Goal: Transaction & Acquisition: Purchase product/service

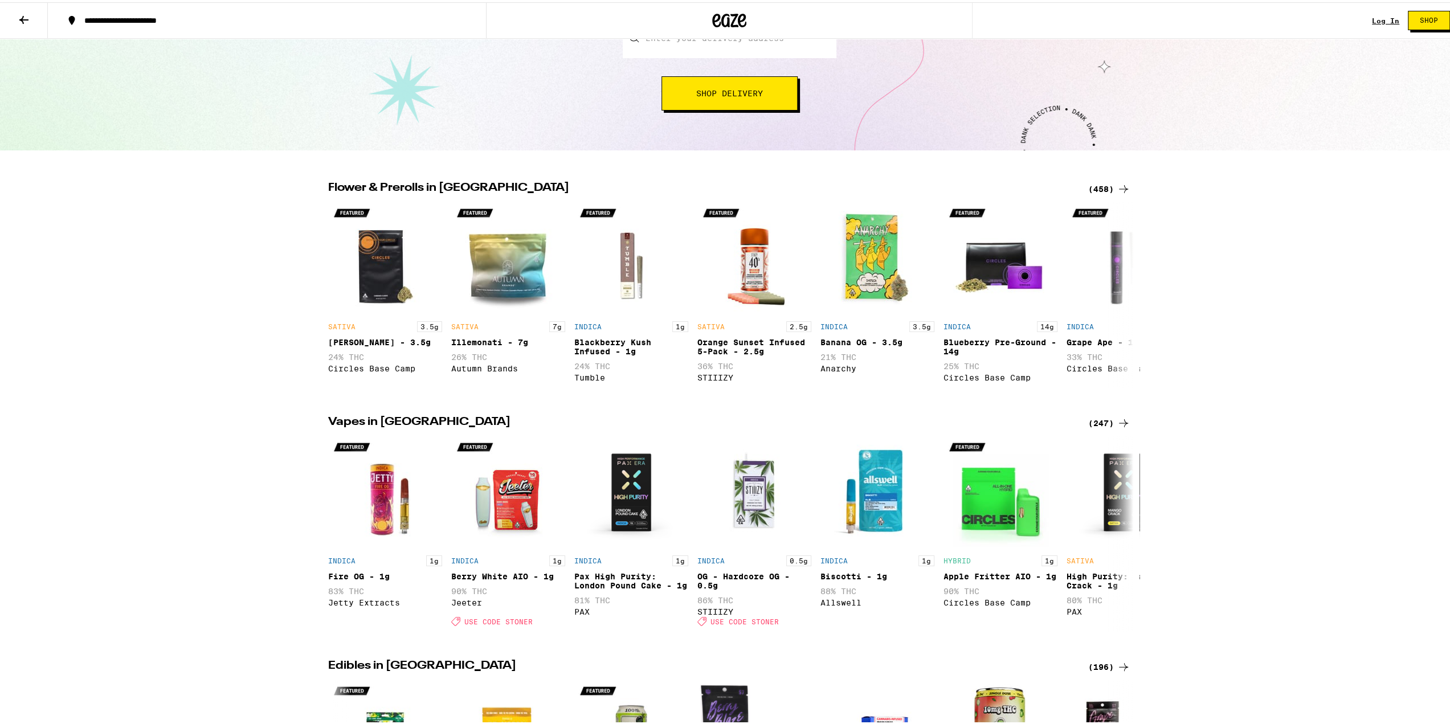
scroll to position [228, 0]
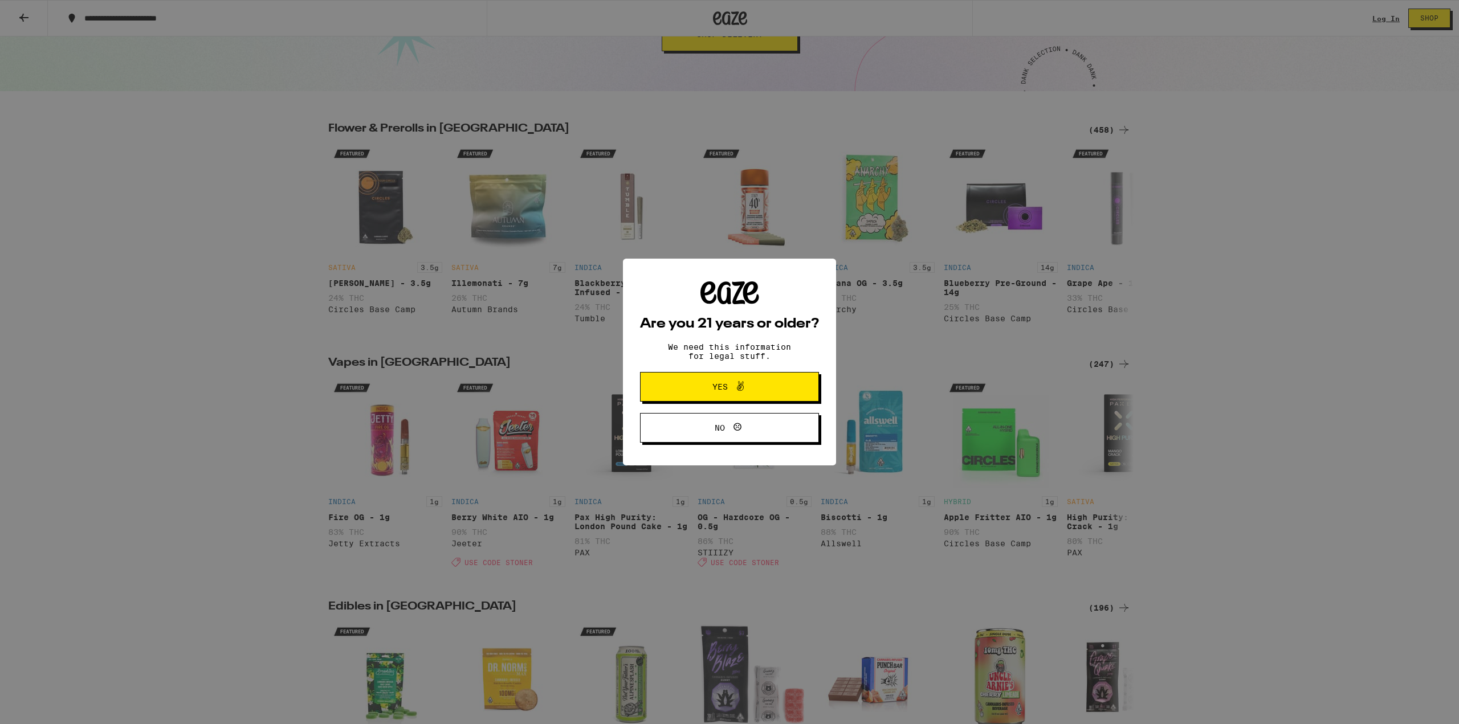
click at [710, 390] on span "Yes" at bounding box center [729, 386] width 87 height 15
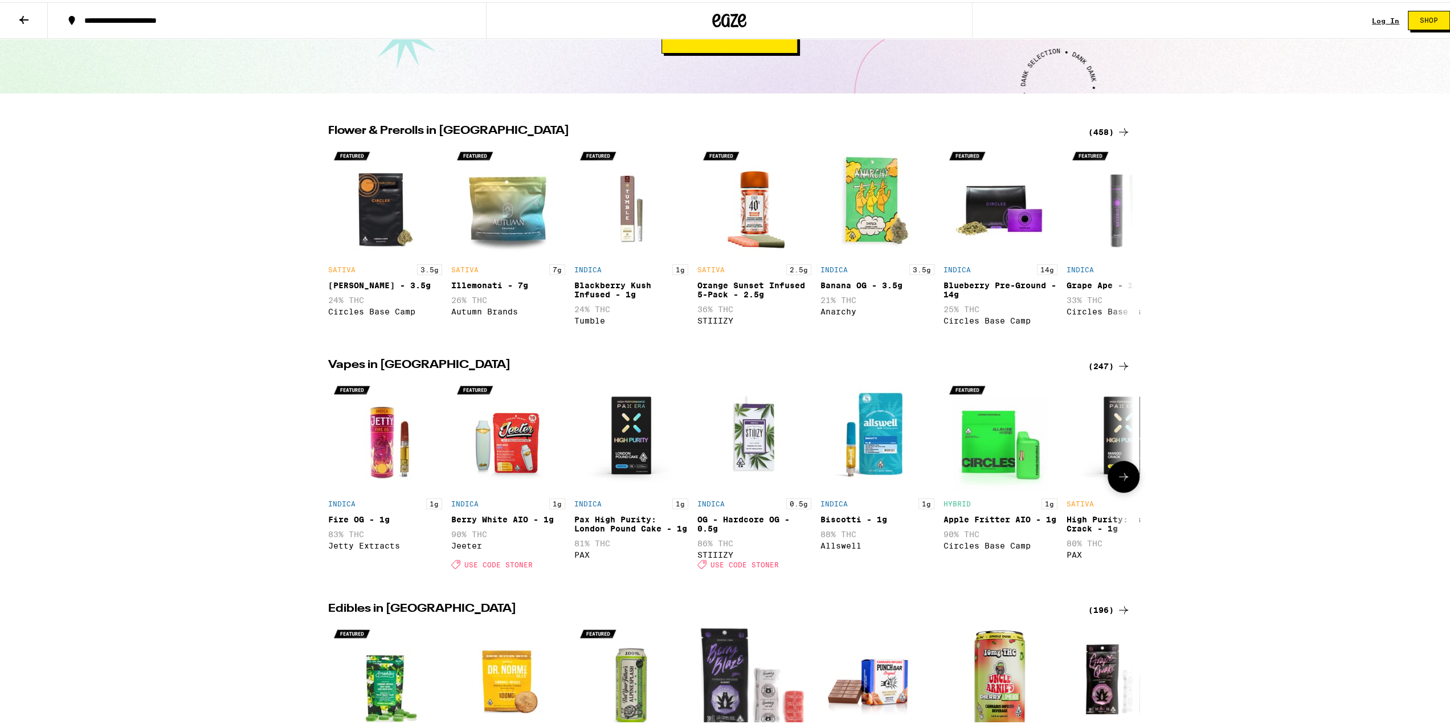
scroll to position [0, 0]
click at [1373, 20] on link "Log In" at bounding box center [1385, 18] width 27 height 7
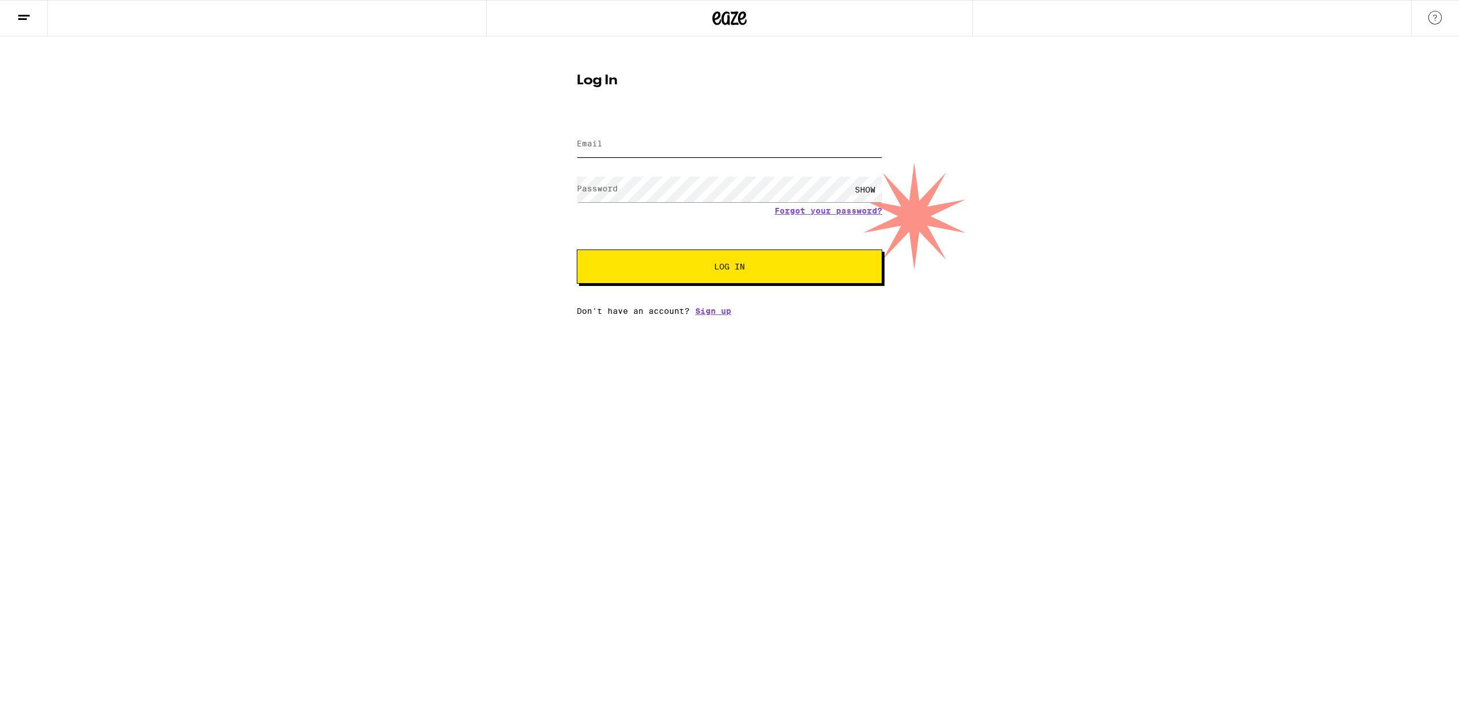
click at [646, 140] on input "Email" at bounding box center [729, 145] width 305 height 26
type input "[EMAIL_ADDRESS][DOMAIN_NAME]"
click at [577, 250] on button "Log In" at bounding box center [729, 267] width 305 height 34
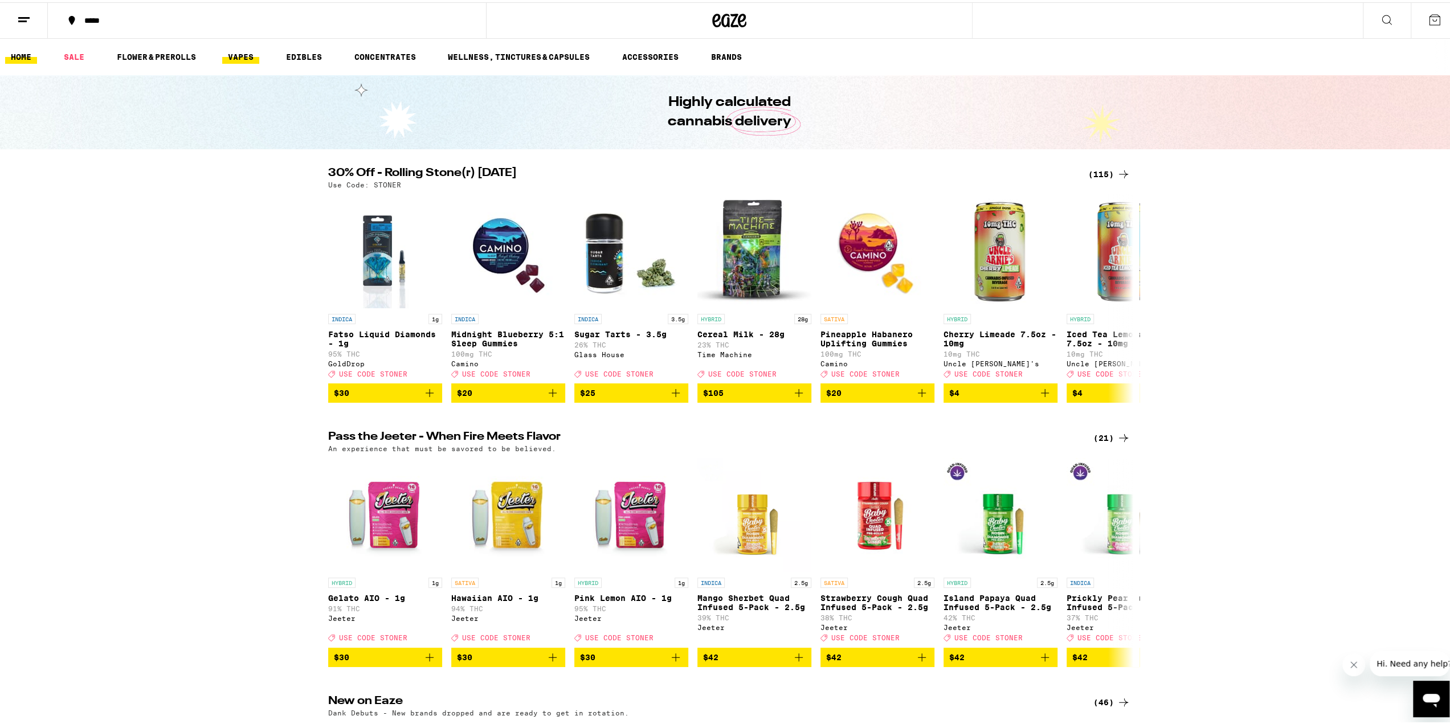
click at [245, 59] on link "VAPES" at bounding box center [240, 55] width 37 height 14
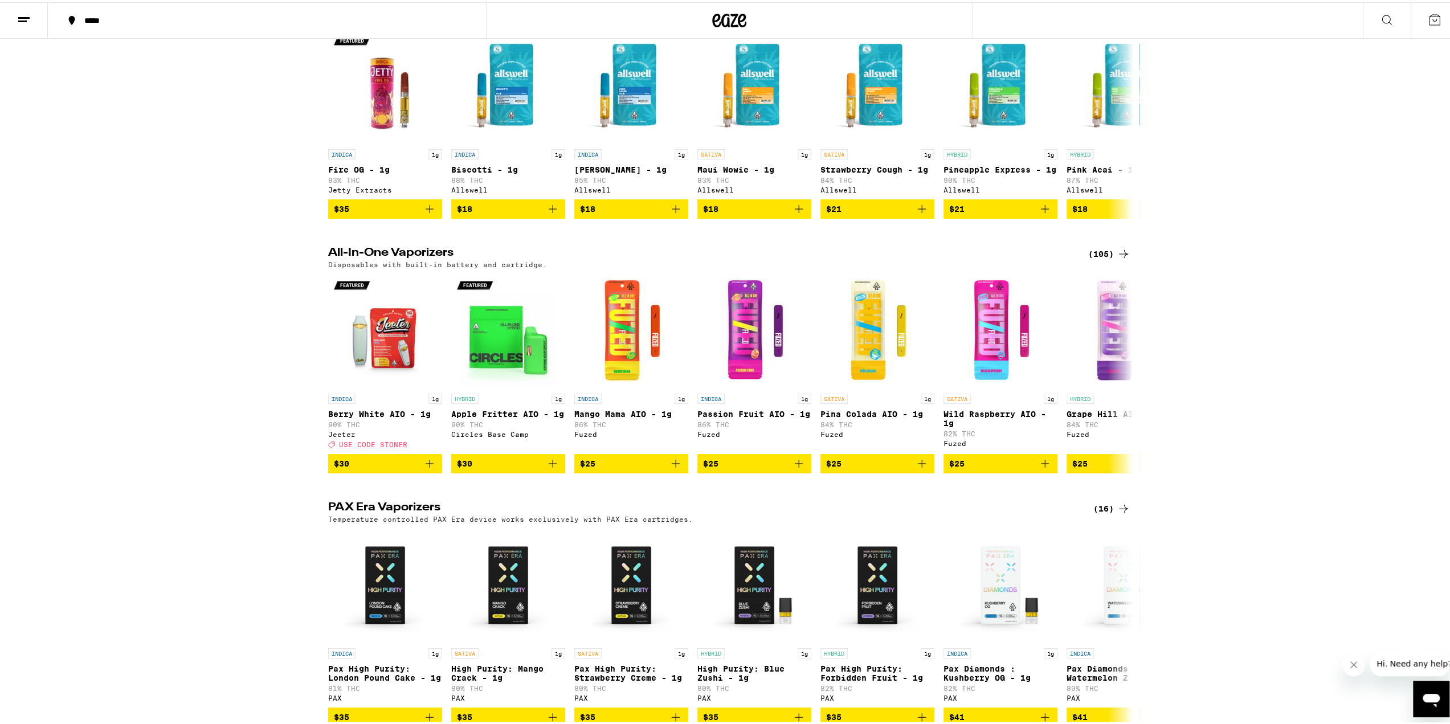
scroll to position [44, 0]
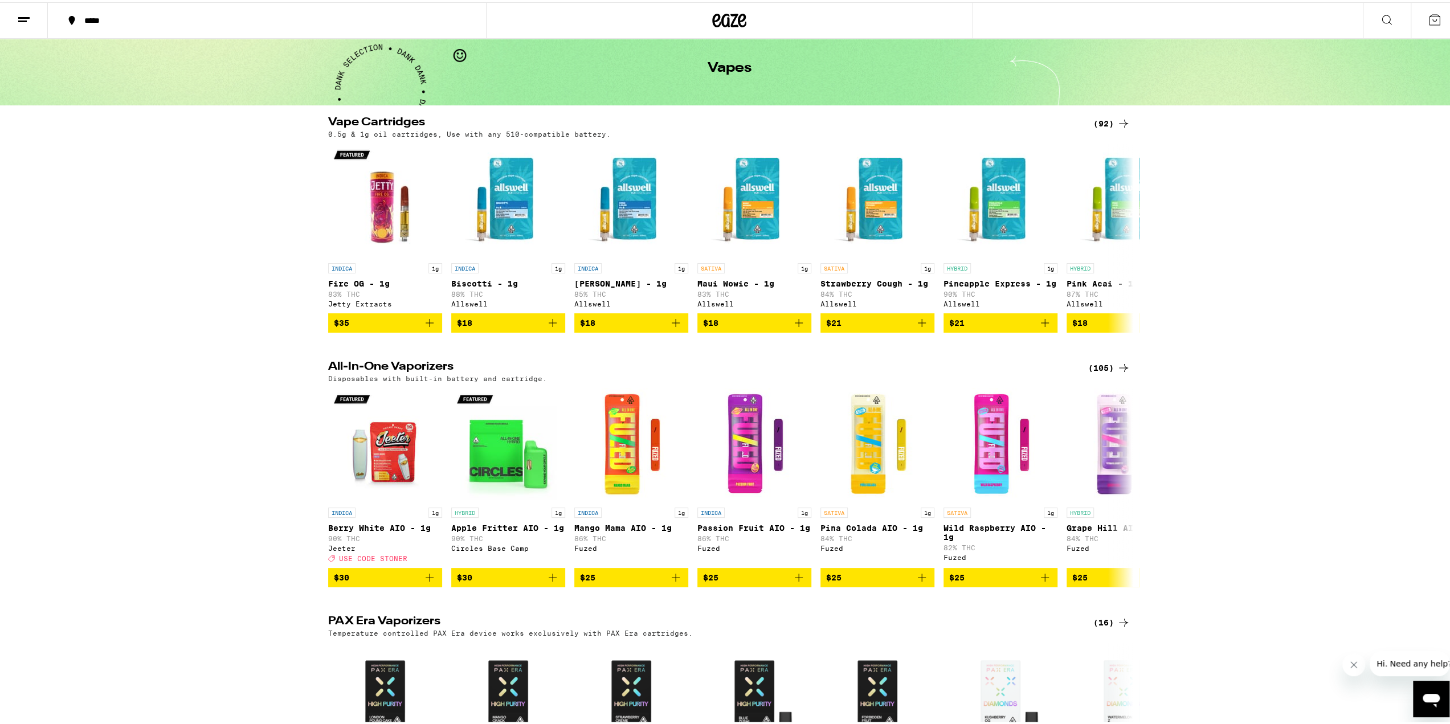
click at [1117, 123] on icon at bounding box center [1124, 122] width 14 height 14
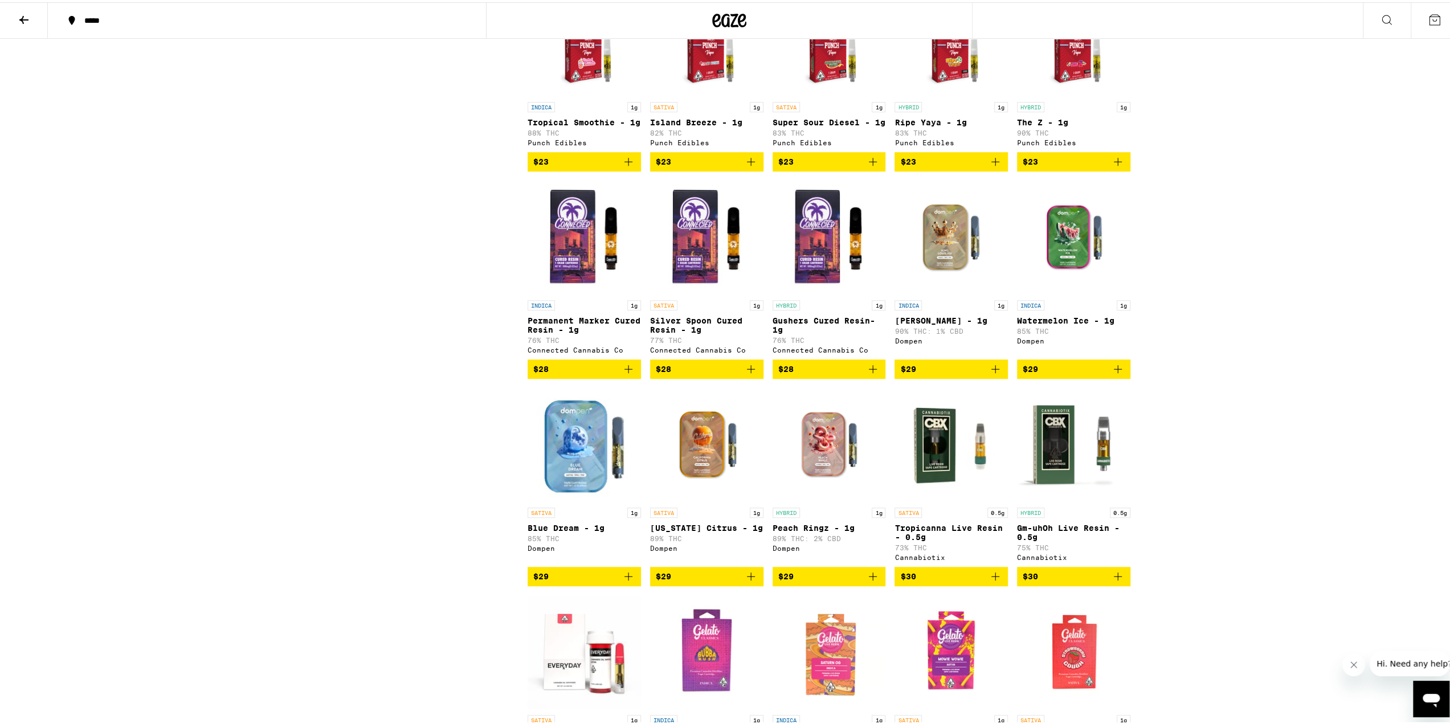
scroll to position [447, 0]
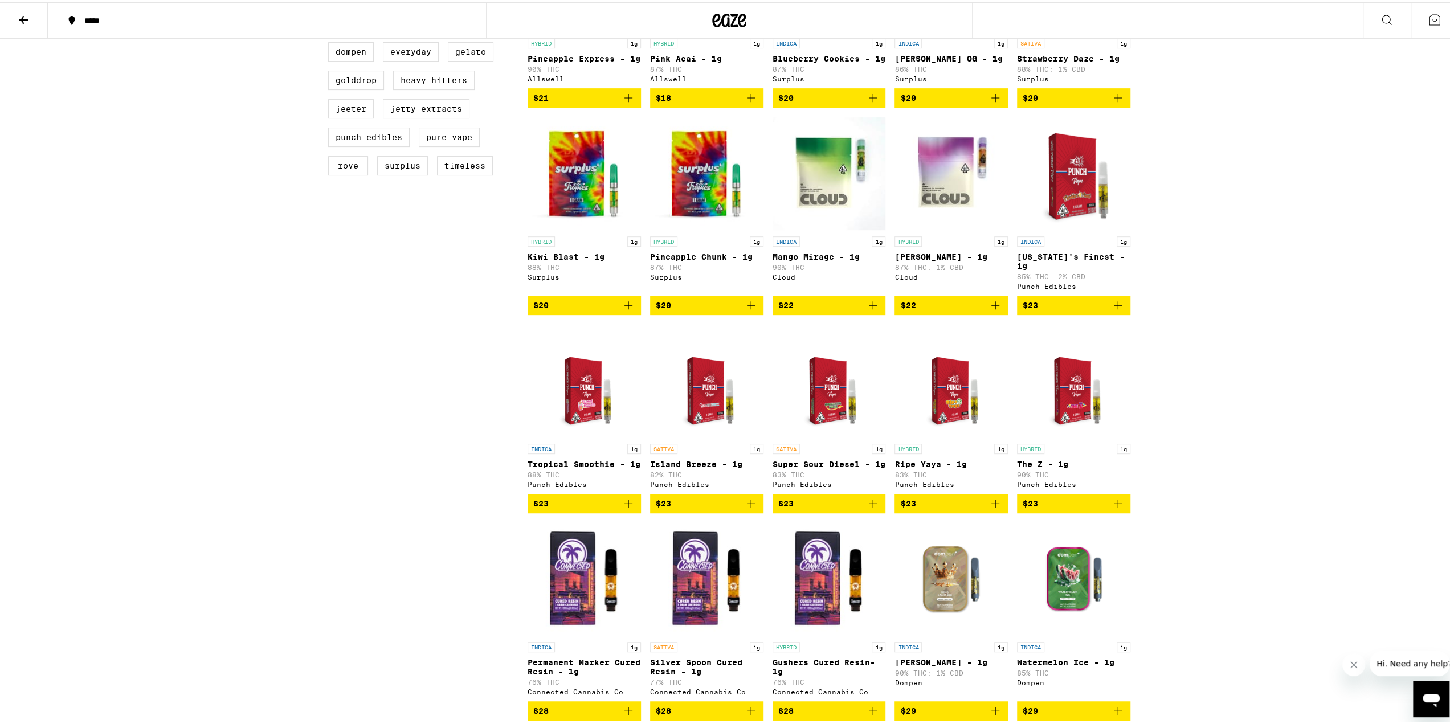
click at [571, 413] on img "Open page for Tropical Smoothie - 1g from Punch Edibles" at bounding box center [584, 379] width 88 height 114
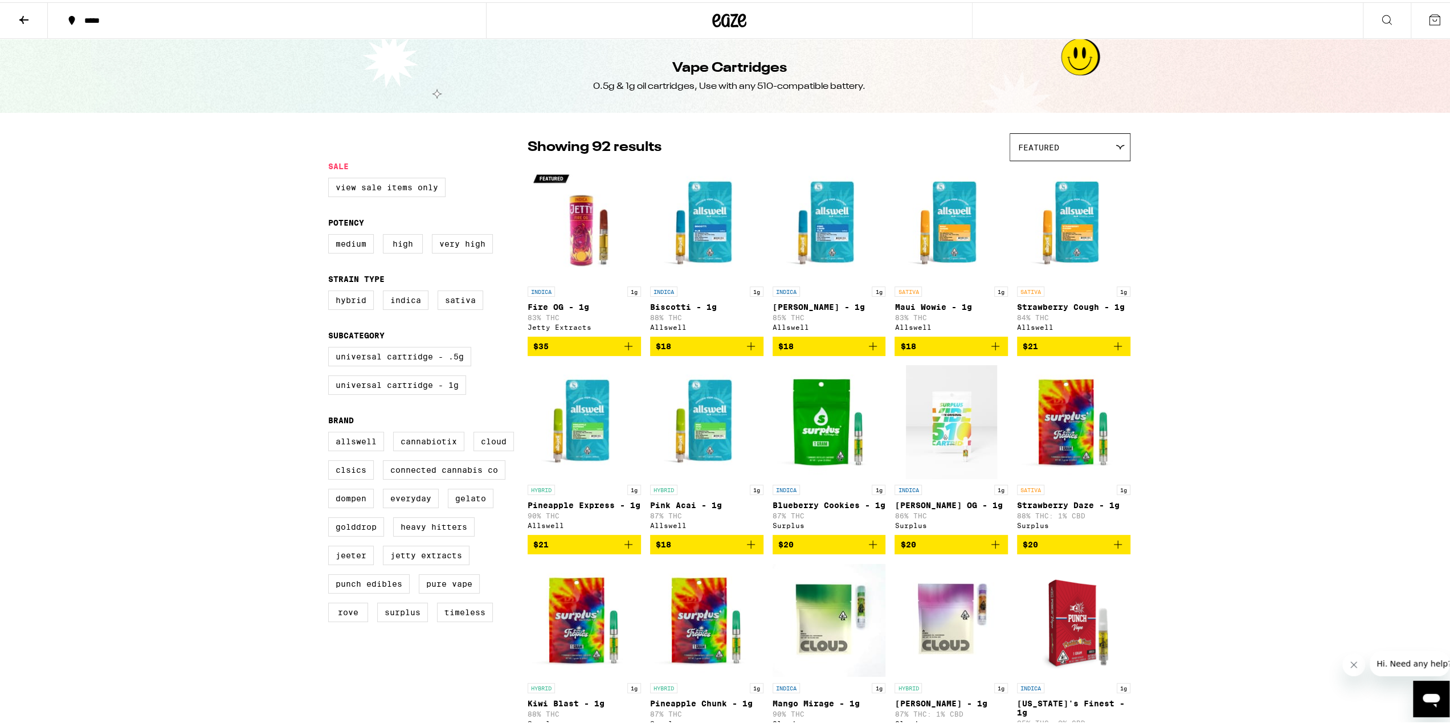
click at [577, 239] on img "Open page for Fire OG - 1g from Jetty Extracts" at bounding box center [584, 222] width 113 height 114
click at [571, 206] on img "Open page for Fire OG - 1g from Jetty Extracts" at bounding box center [584, 222] width 113 height 114
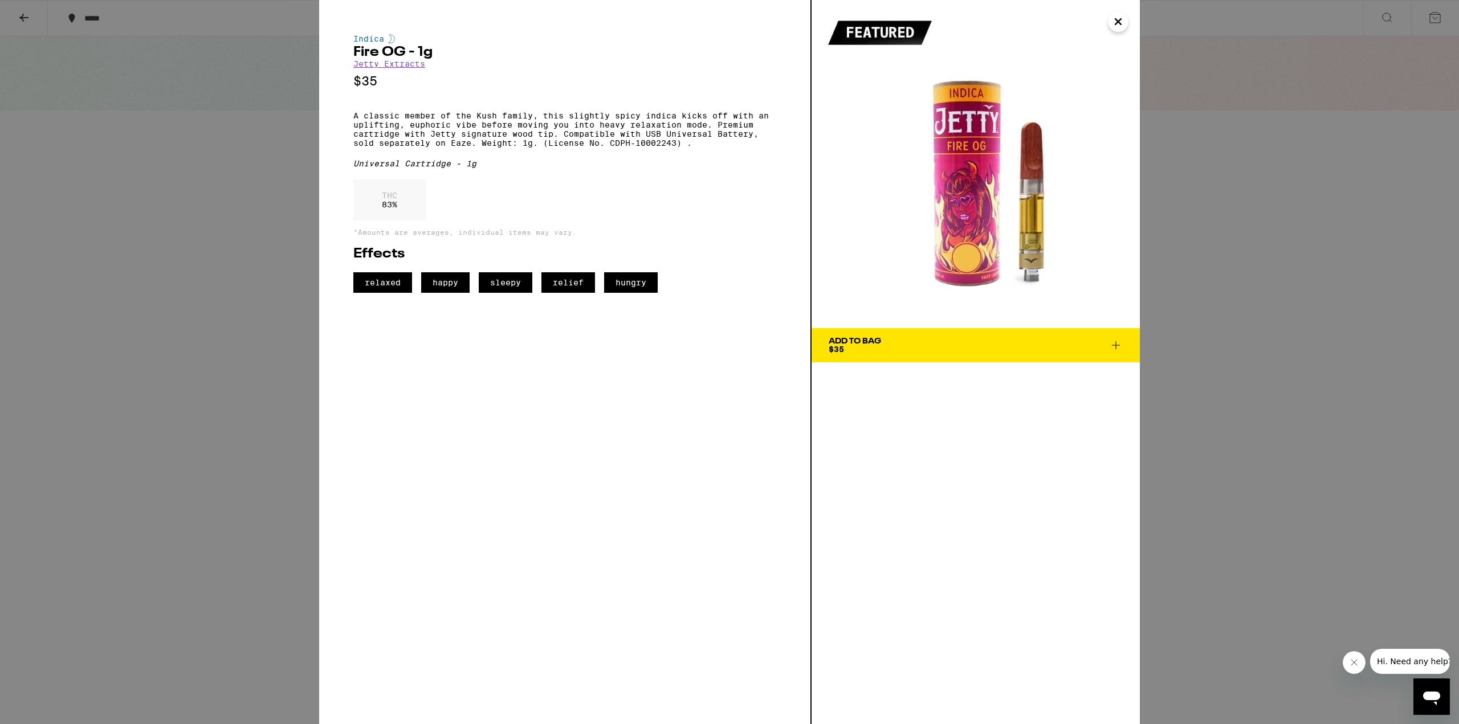
click at [1120, 22] on icon "Close" at bounding box center [1118, 21] width 14 height 17
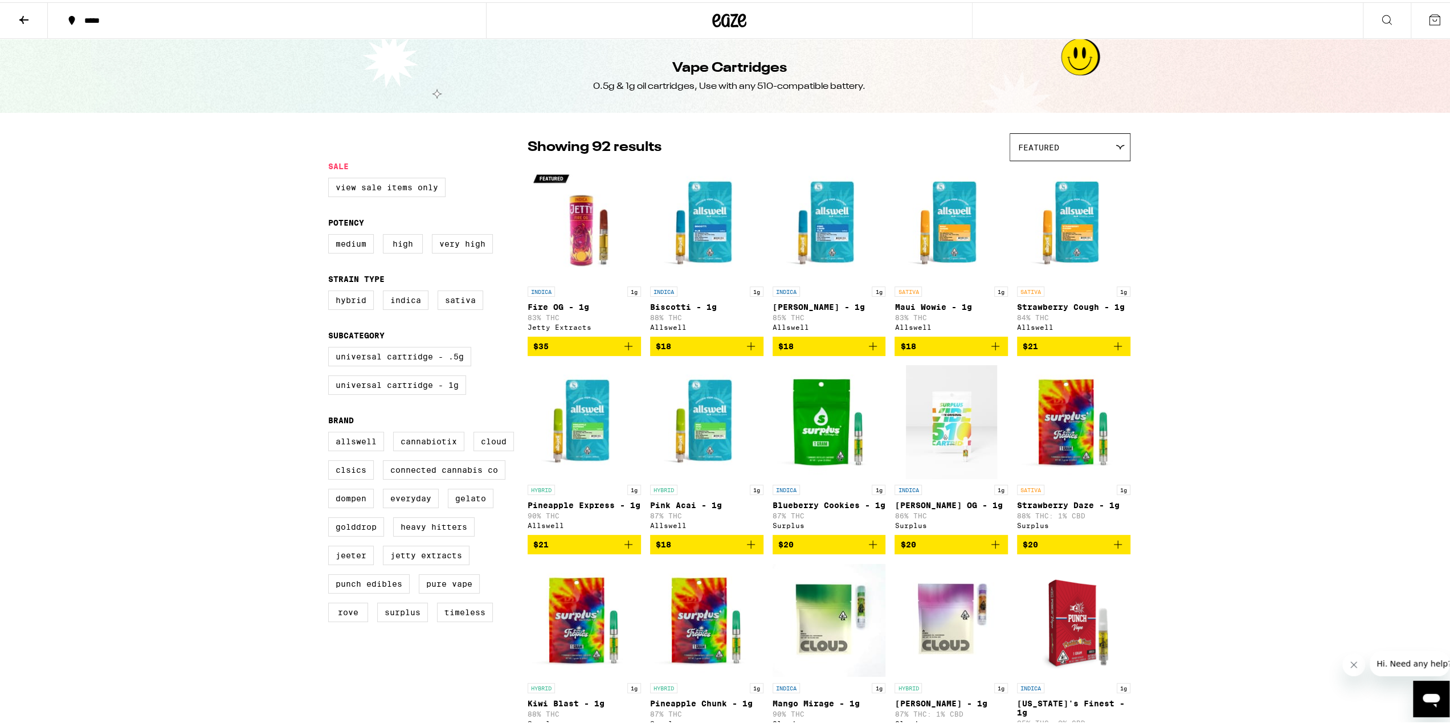
click at [711, 227] on img "Open page for Biscotti - 1g from Allswell" at bounding box center [706, 222] width 113 height 114
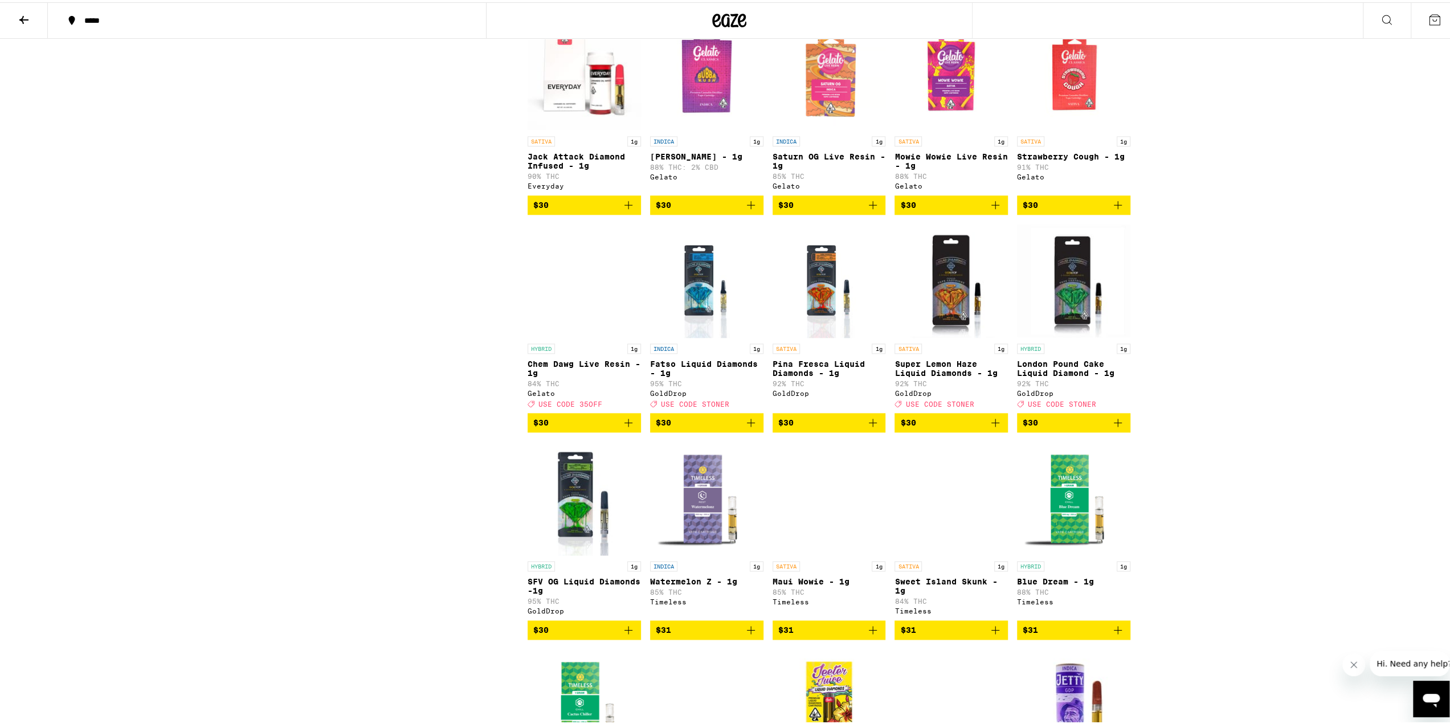
scroll to position [1424, 0]
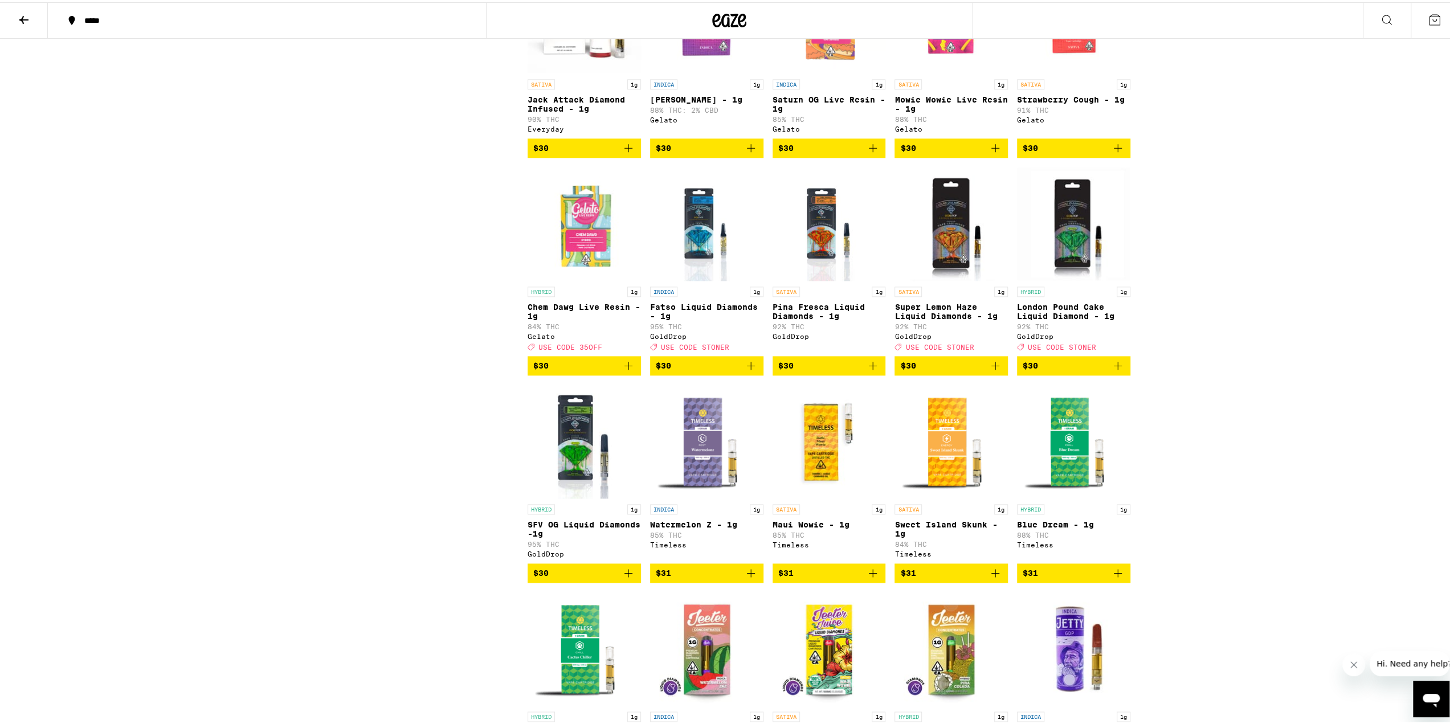
click at [945, 485] on img "Open page for Sweet Island Skunk - 1g from Timeless" at bounding box center [951, 439] width 113 height 114
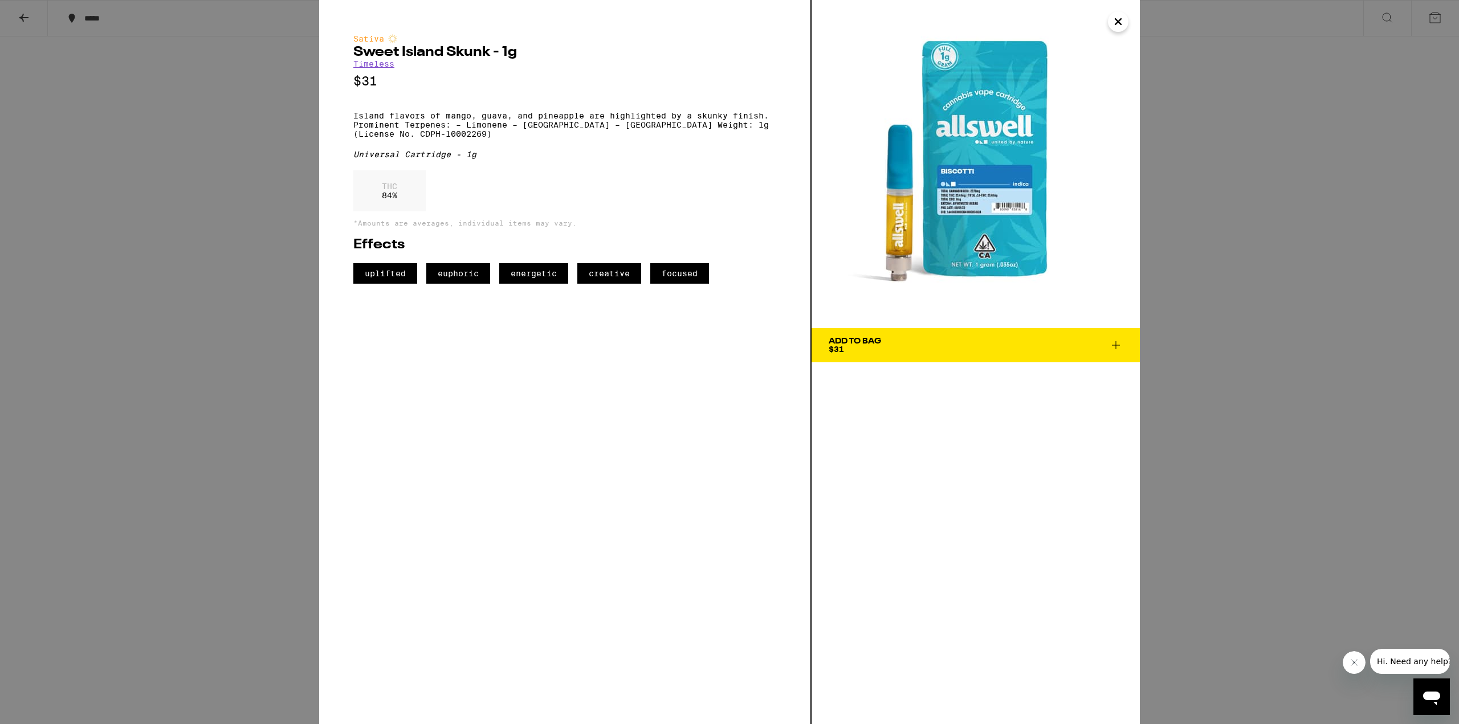
click at [1113, 27] on icon "Close" at bounding box center [1118, 21] width 14 height 17
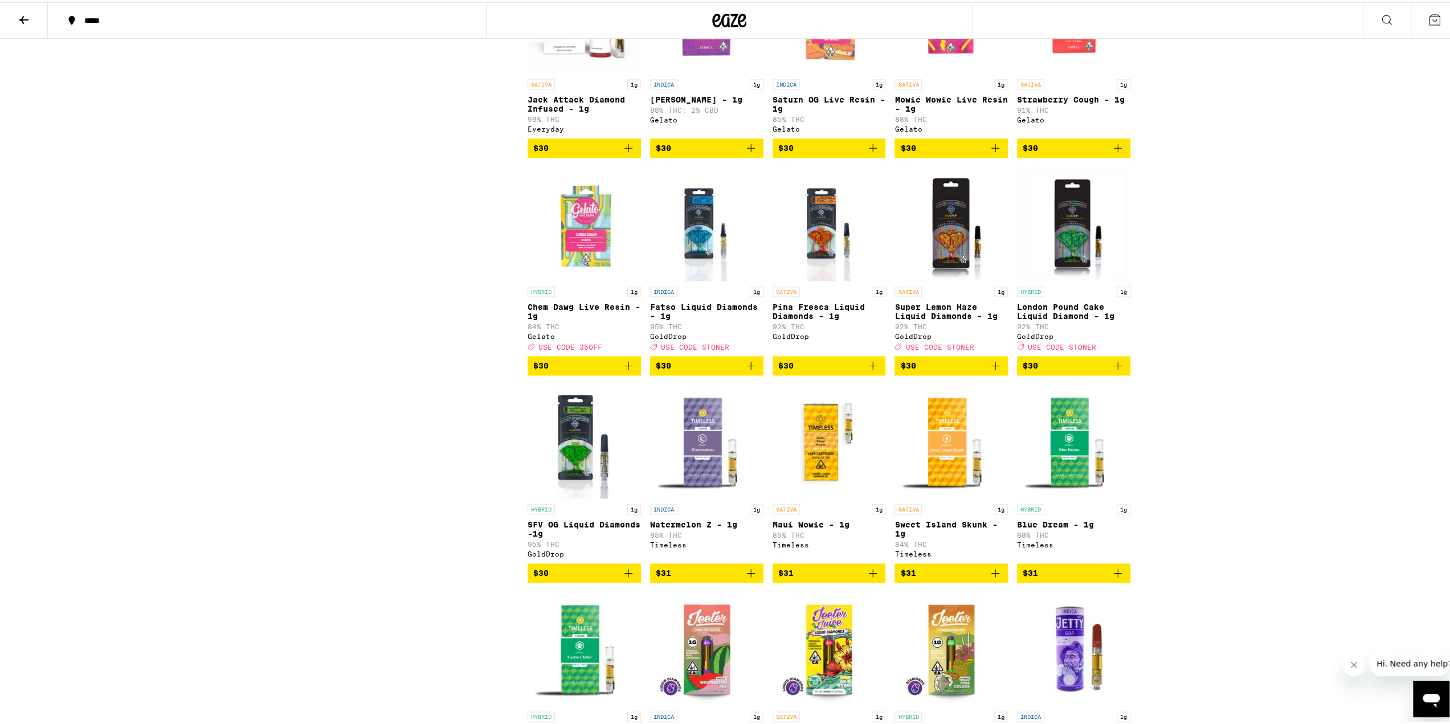
click at [945, 491] on img "Open page for Sweet Island Skunk - 1g from Timeless" at bounding box center [951, 439] width 113 height 114
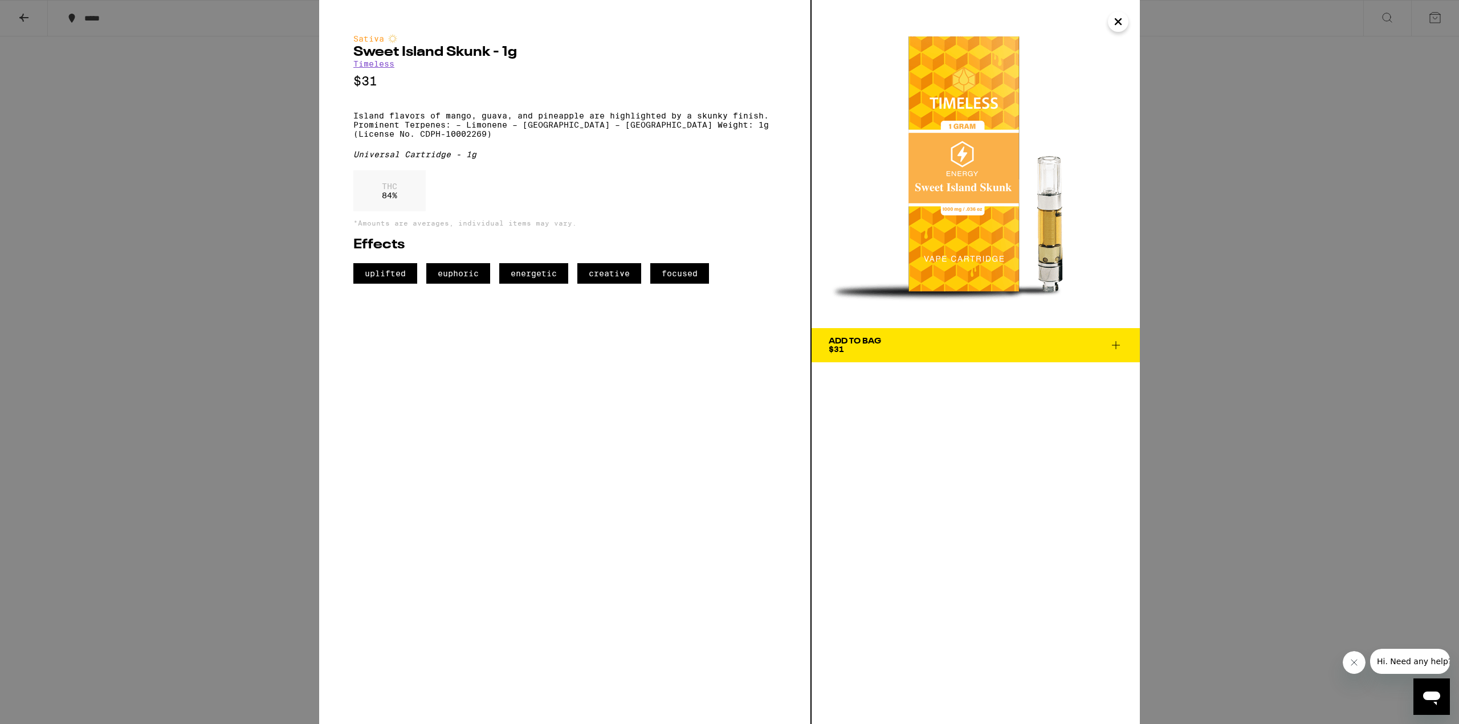
click at [1111, 30] on img at bounding box center [975, 164] width 328 height 328
click at [1117, 20] on icon "Close" at bounding box center [1118, 22] width 6 height 6
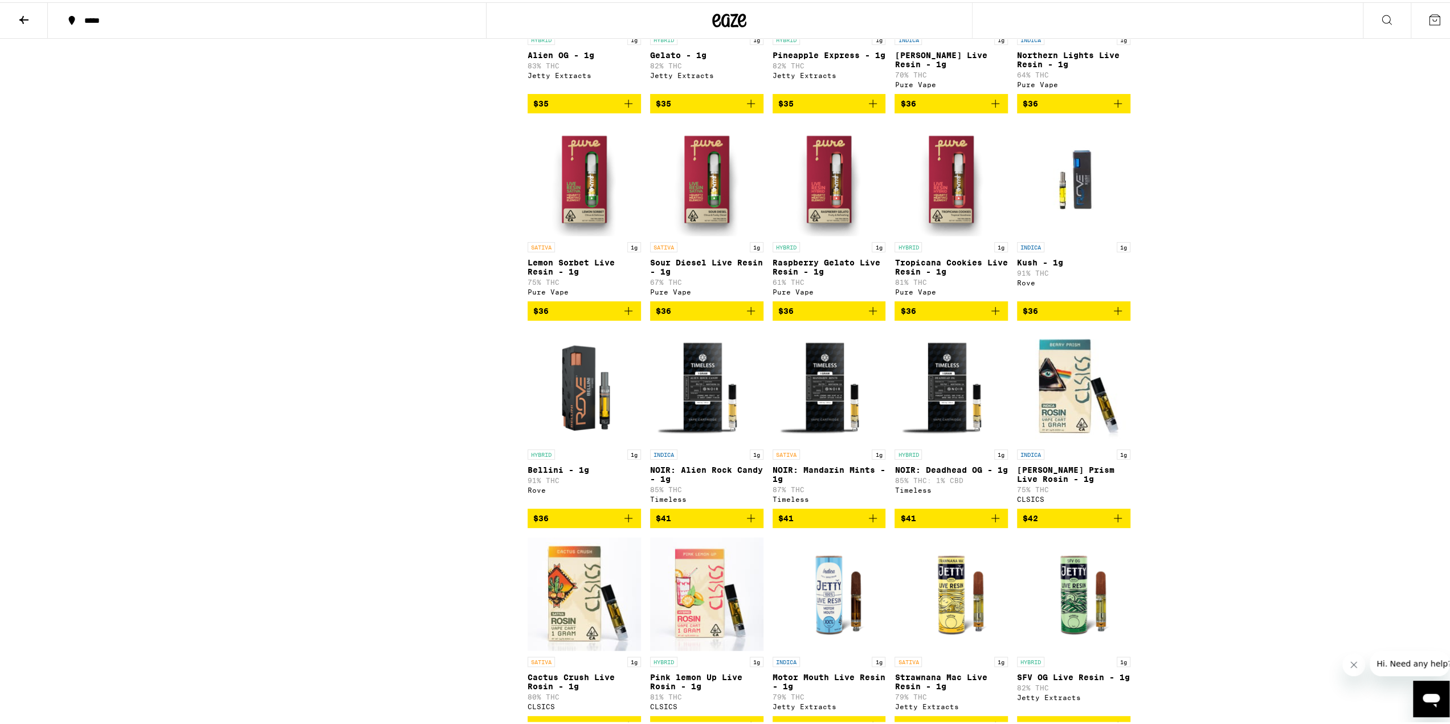
scroll to position [2450, 0]
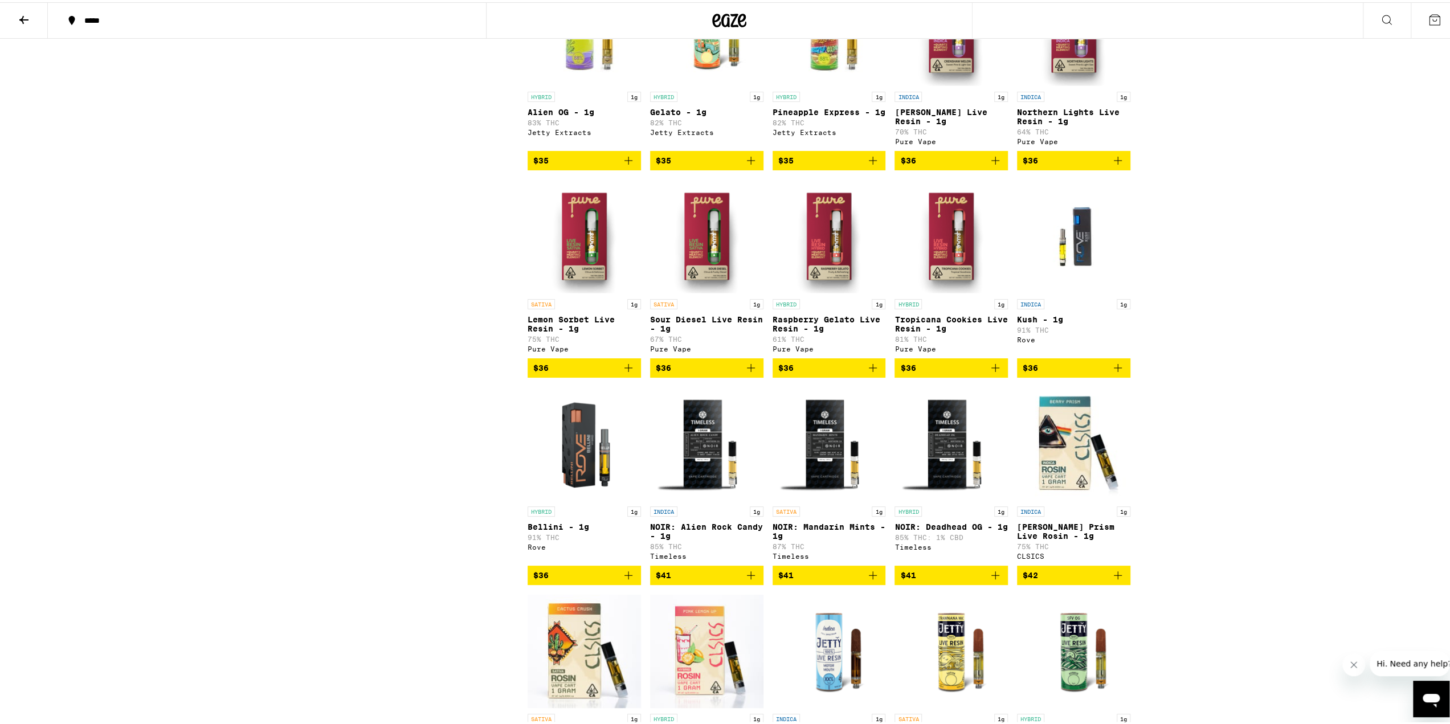
click at [944, 84] on img "Open page for Crenshaw Melon Live Resin - 1g from Pure Vape" at bounding box center [951, 27] width 113 height 114
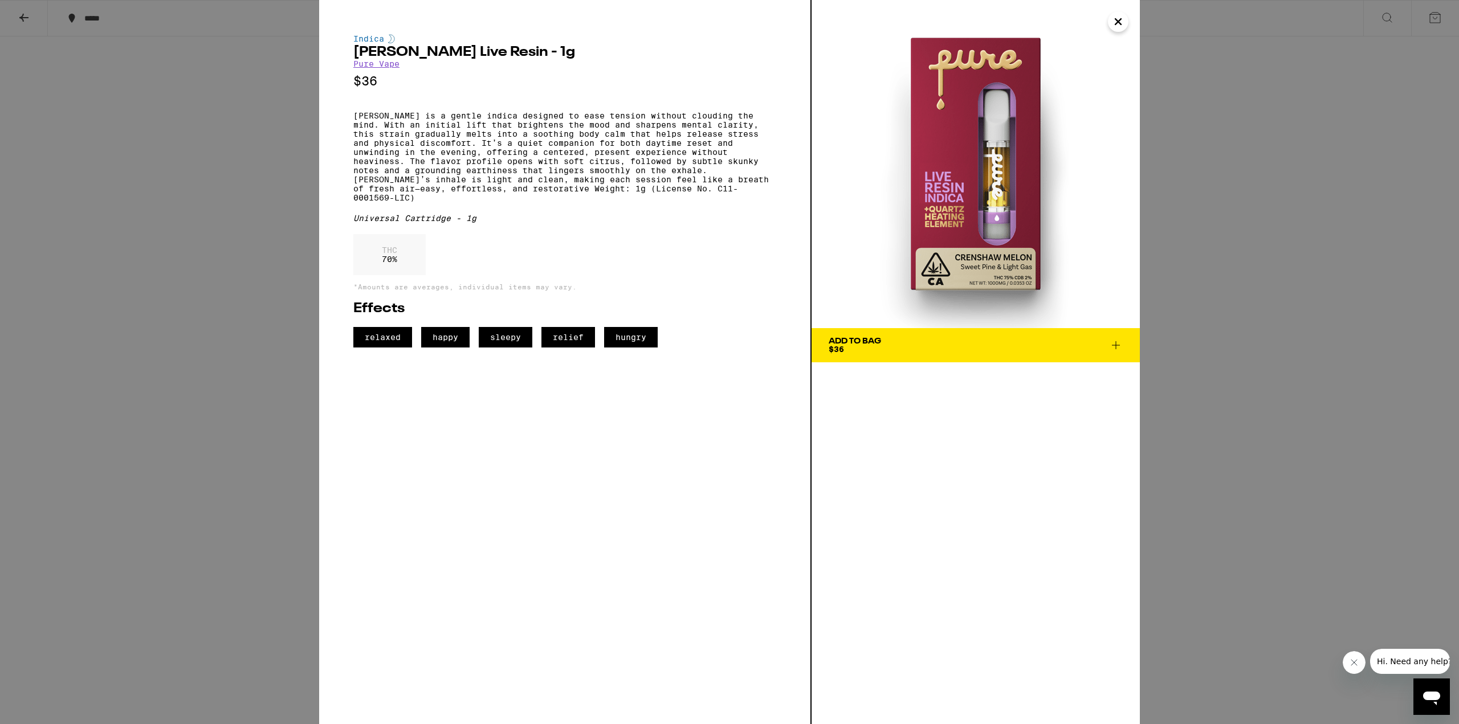
click at [1118, 26] on icon "Close" at bounding box center [1118, 21] width 14 height 17
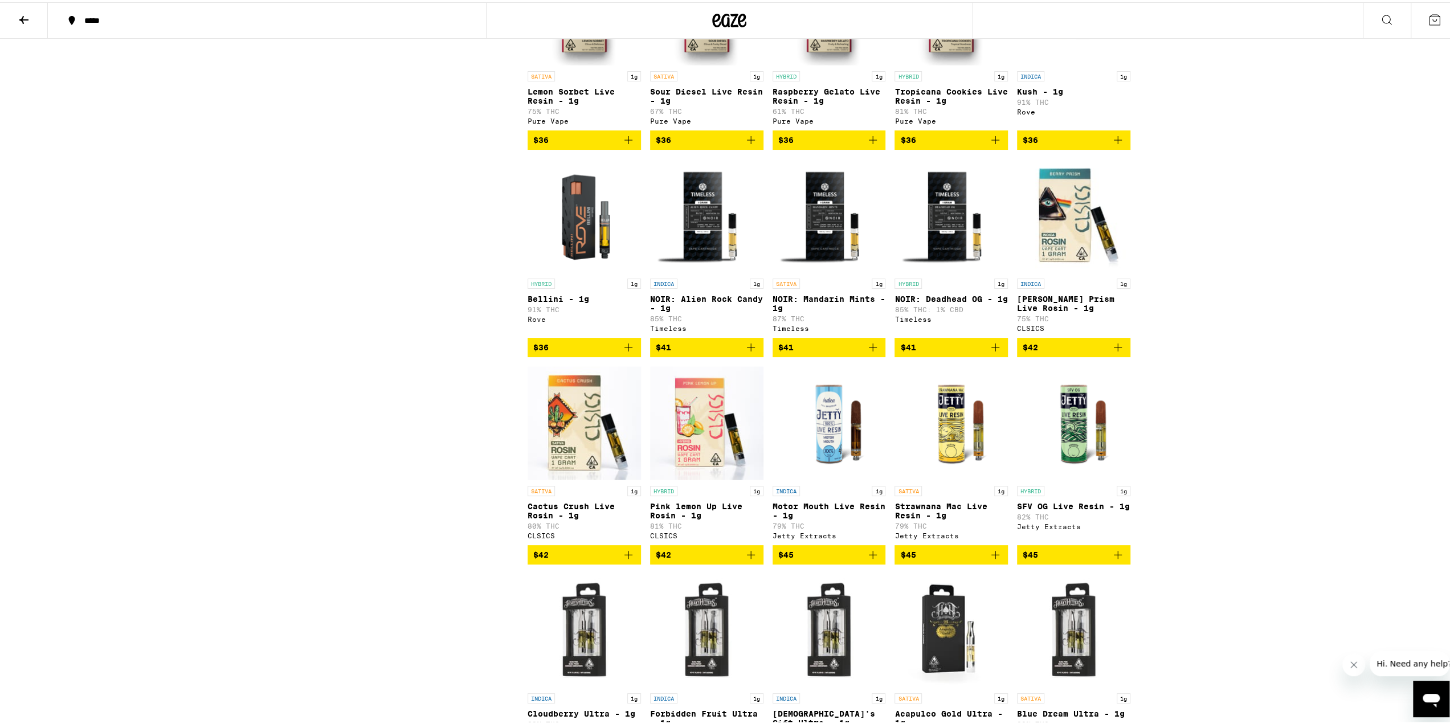
scroll to position [2735, 0]
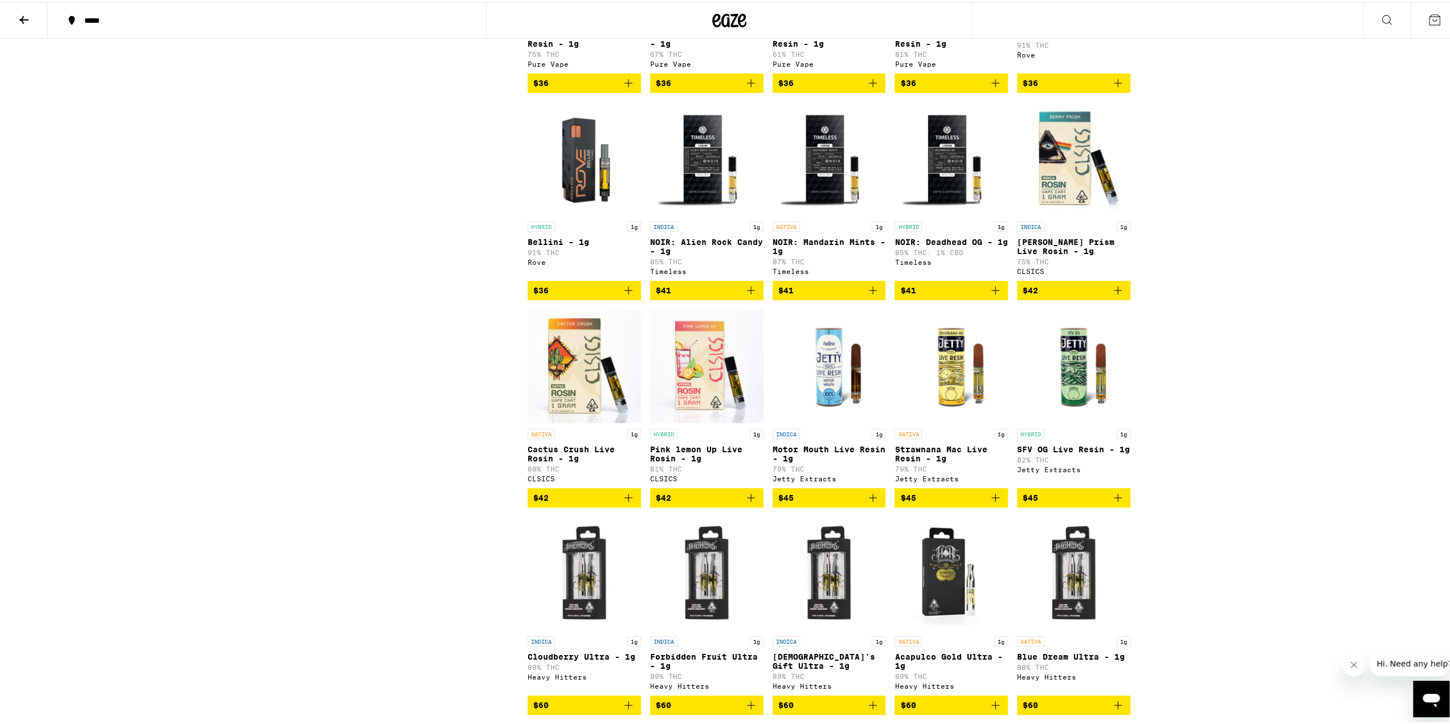
click at [691, 214] on img "Open page for NOIR: Alien Rock Candy - 1g from Timeless" at bounding box center [706, 157] width 113 height 114
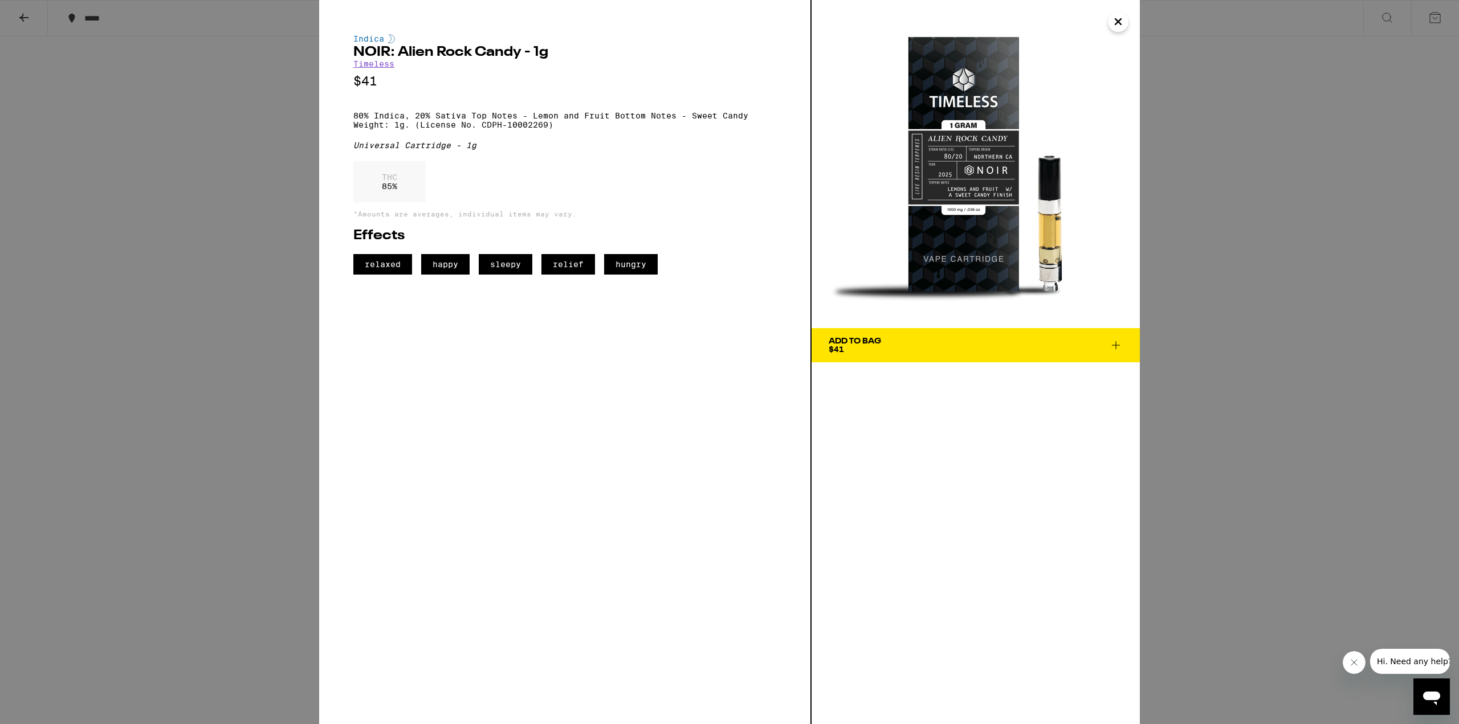
click at [1119, 22] on icon "Close" at bounding box center [1118, 22] width 6 height 6
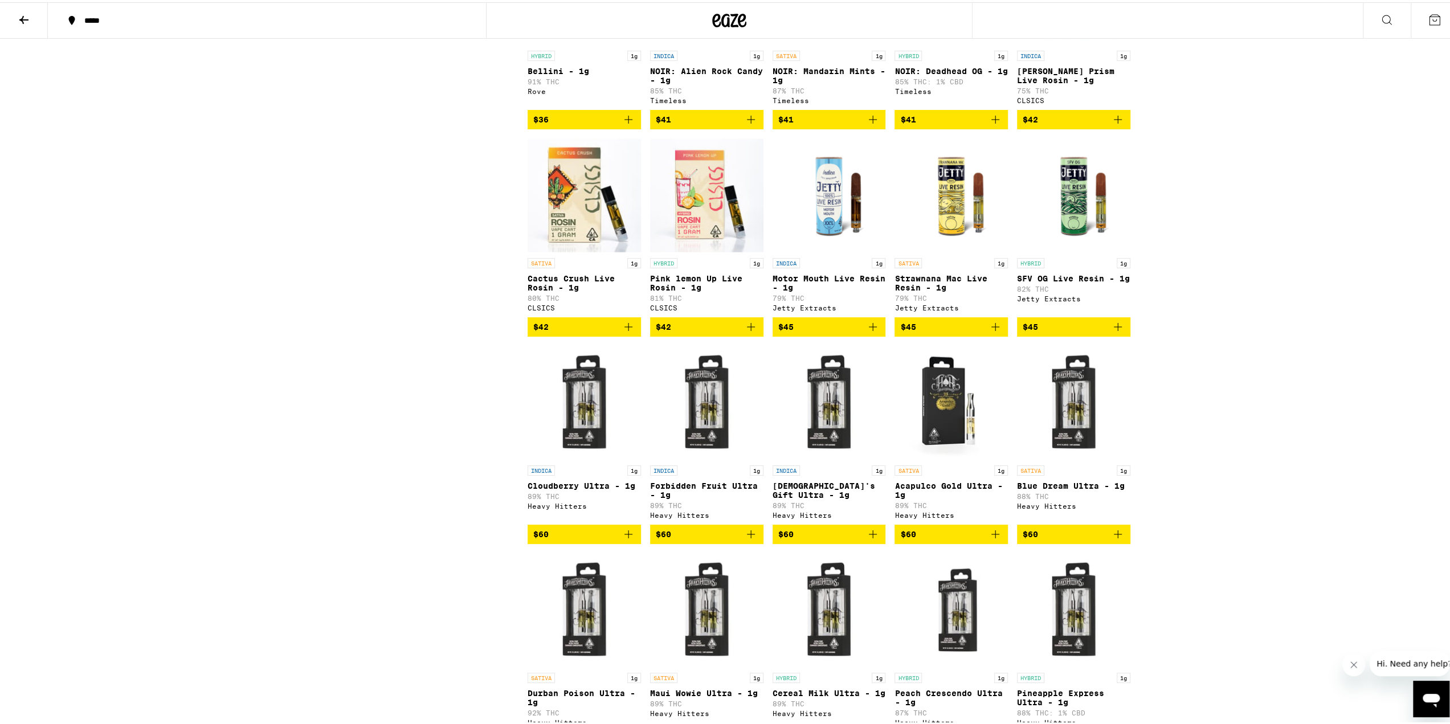
scroll to position [2963, 0]
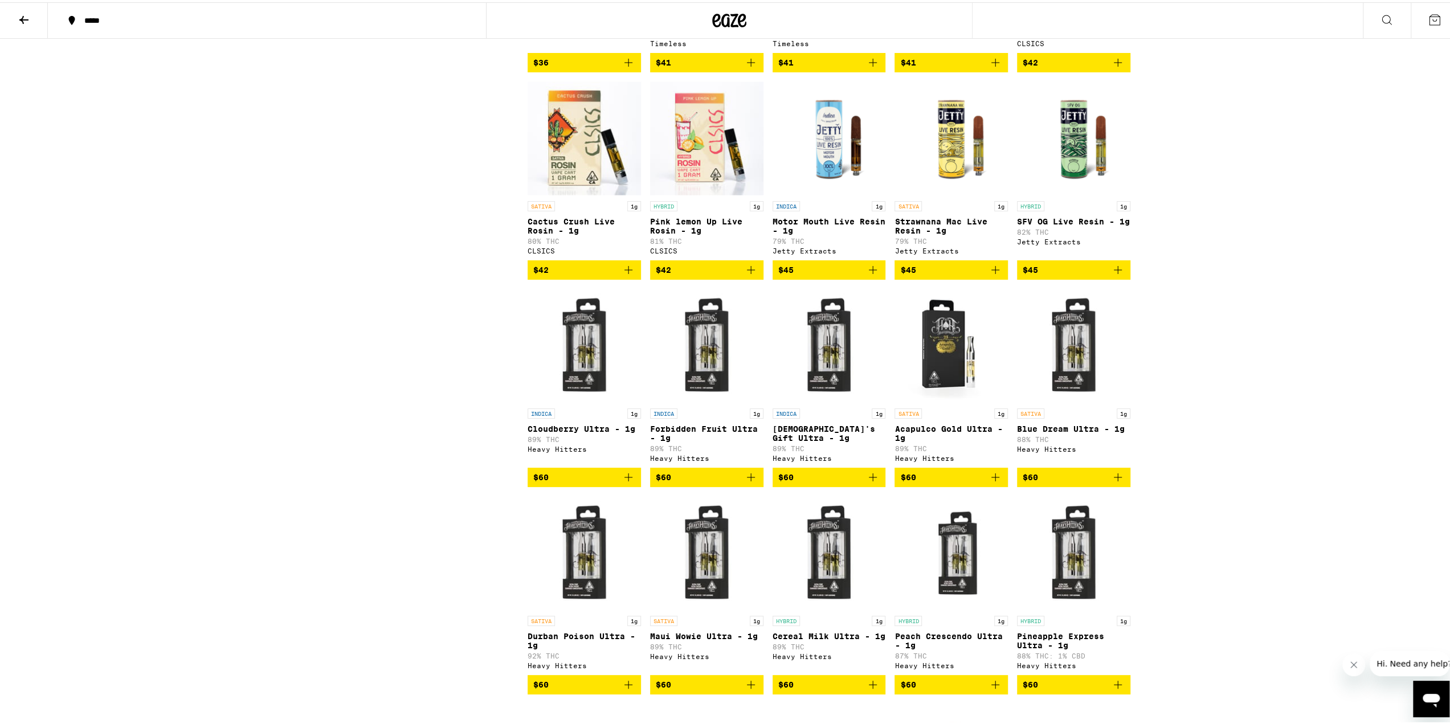
click at [820, 193] on img "Open page for Motor Mouth Live Resin - 1g from Jetty Extracts" at bounding box center [829, 136] width 113 height 114
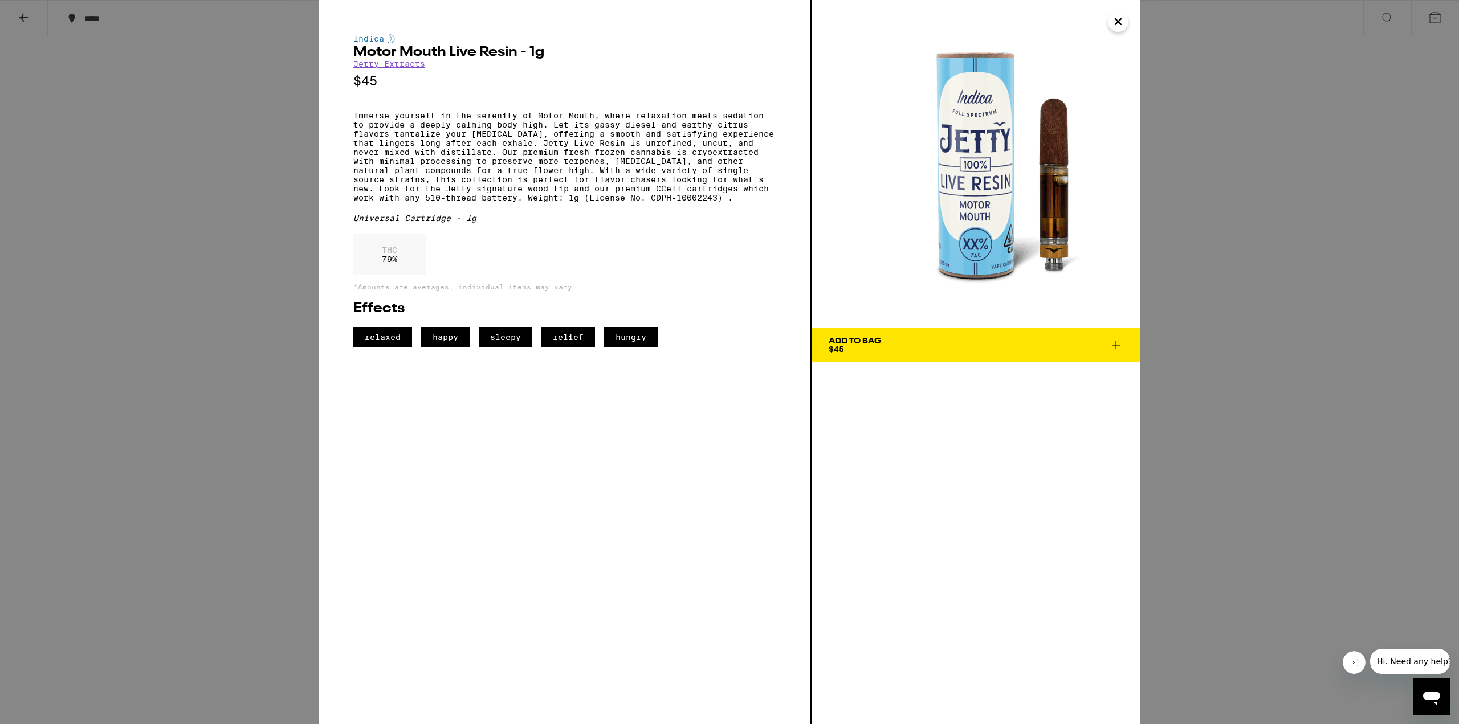
click at [1113, 346] on icon at bounding box center [1116, 345] width 14 height 14
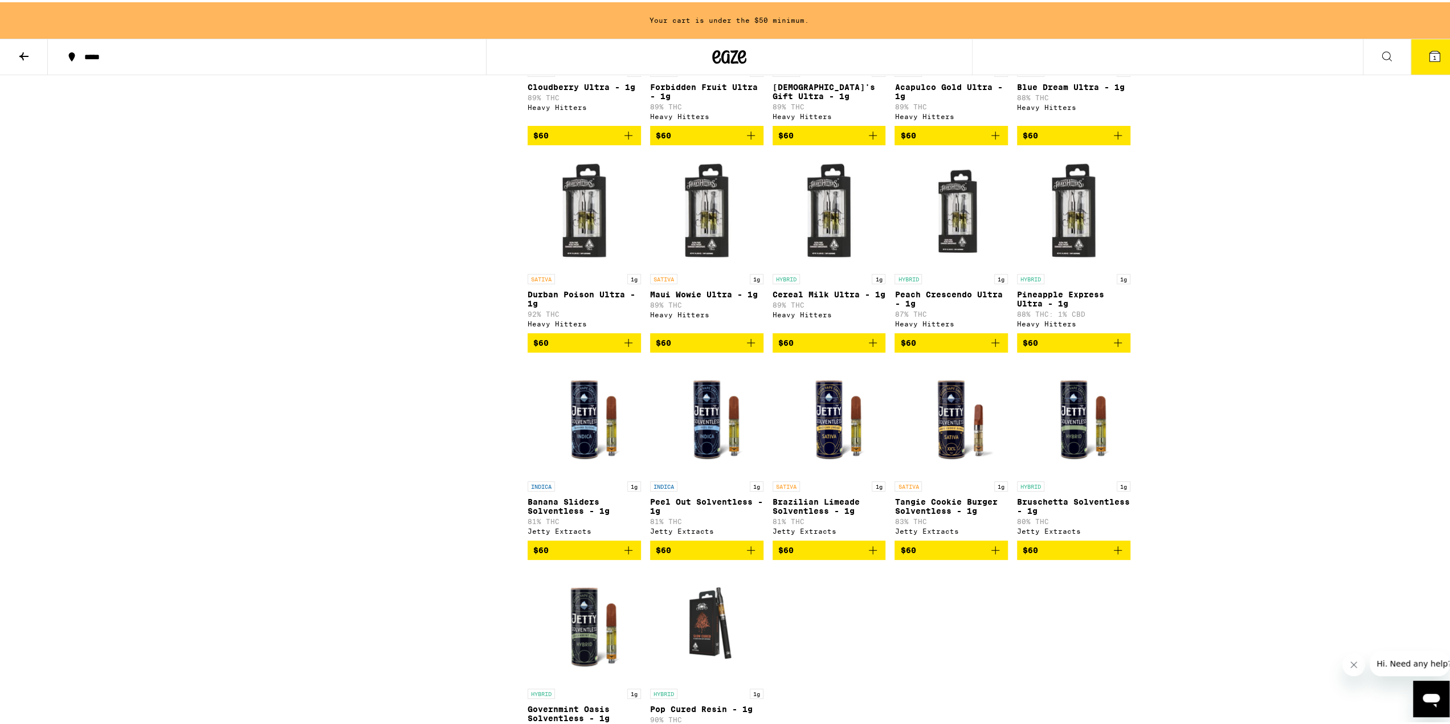
scroll to position [3398, 0]
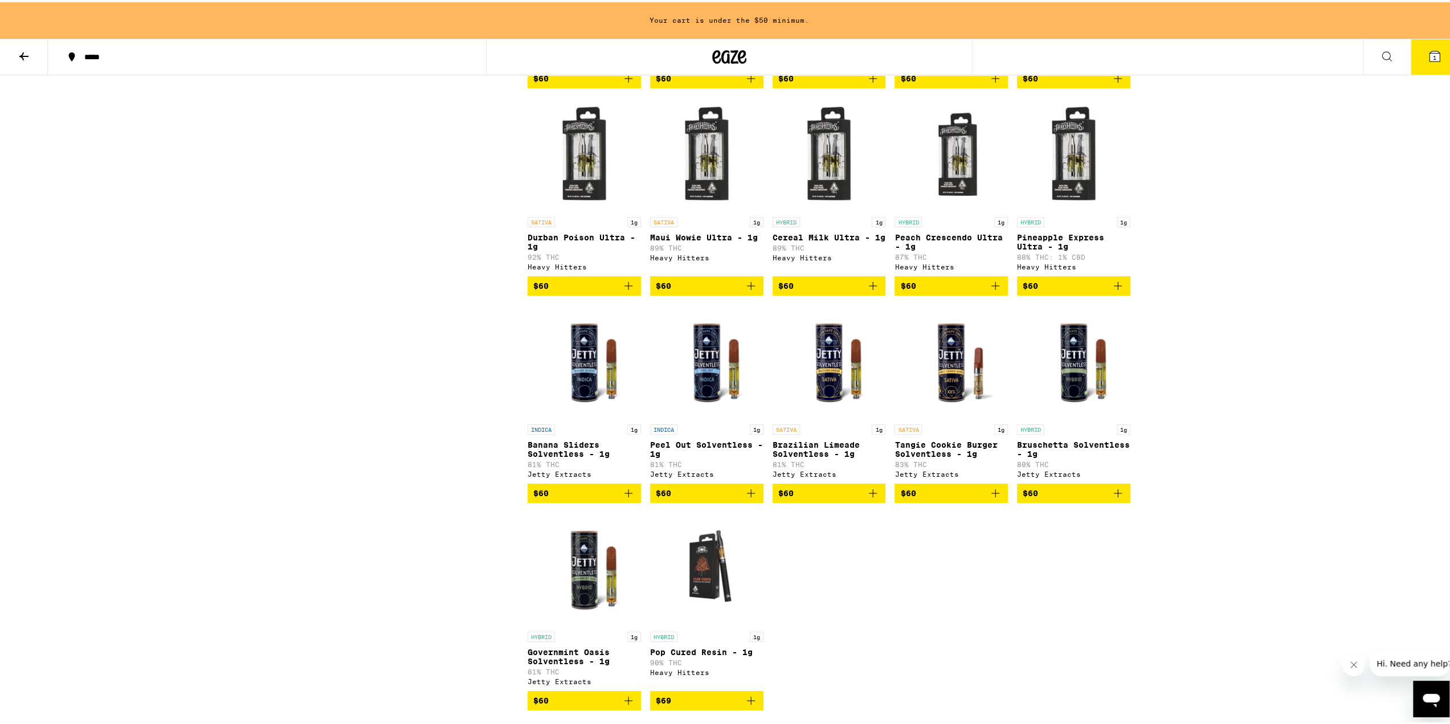
click at [585, 417] on img "Open page for Banana Sliders Solventless - 1g from Jetty Extracts" at bounding box center [584, 360] width 113 height 114
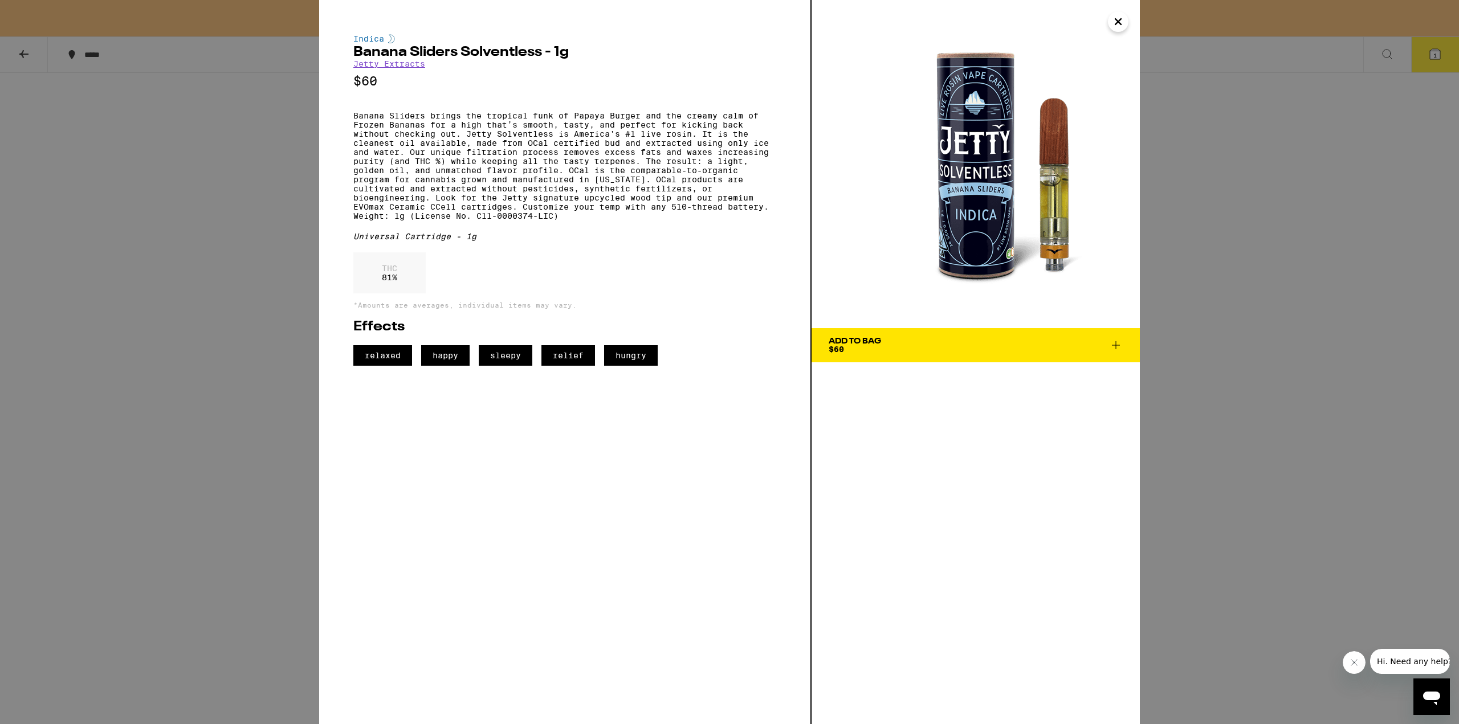
click at [1119, 23] on icon "Close" at bounding box center [1118, 22] width 6 height 6
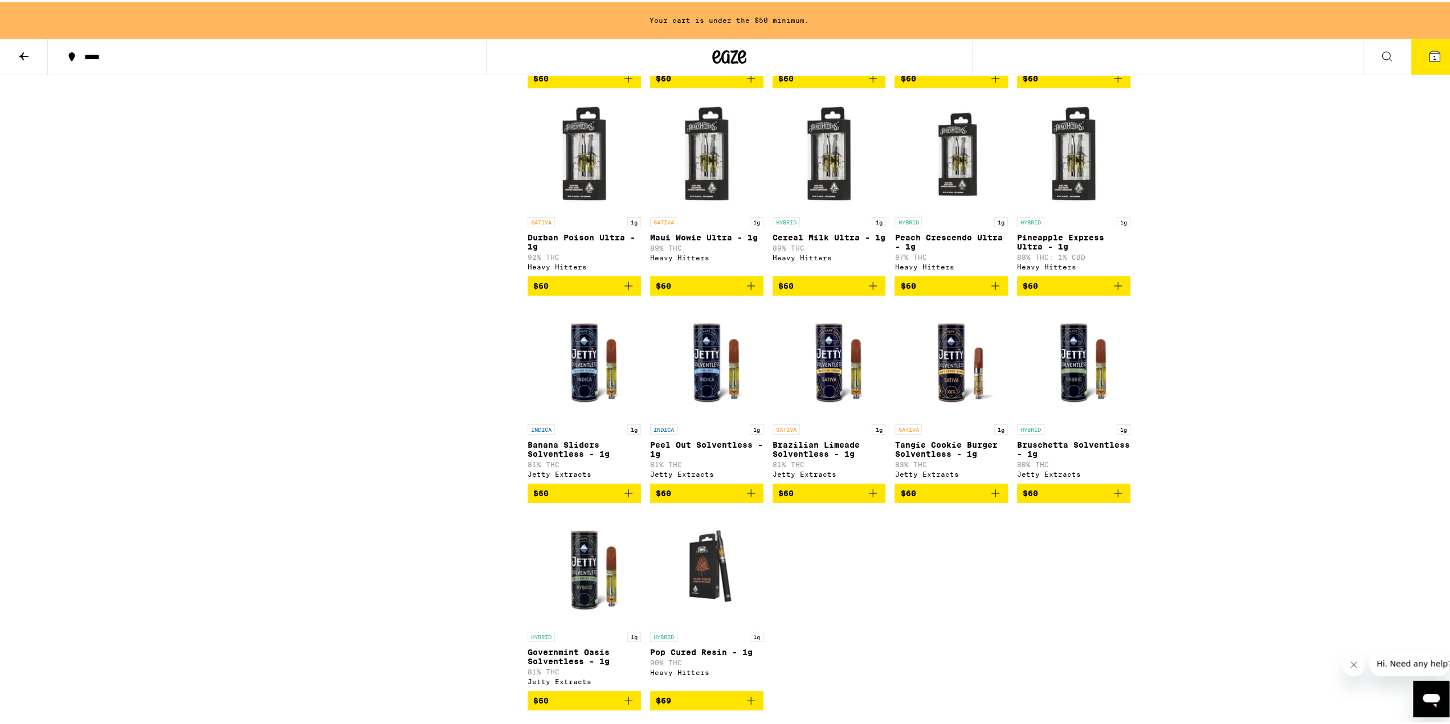
click at [625, 495] on icon "Add to bag" at bounding box center [628, 491] width 8 height 8
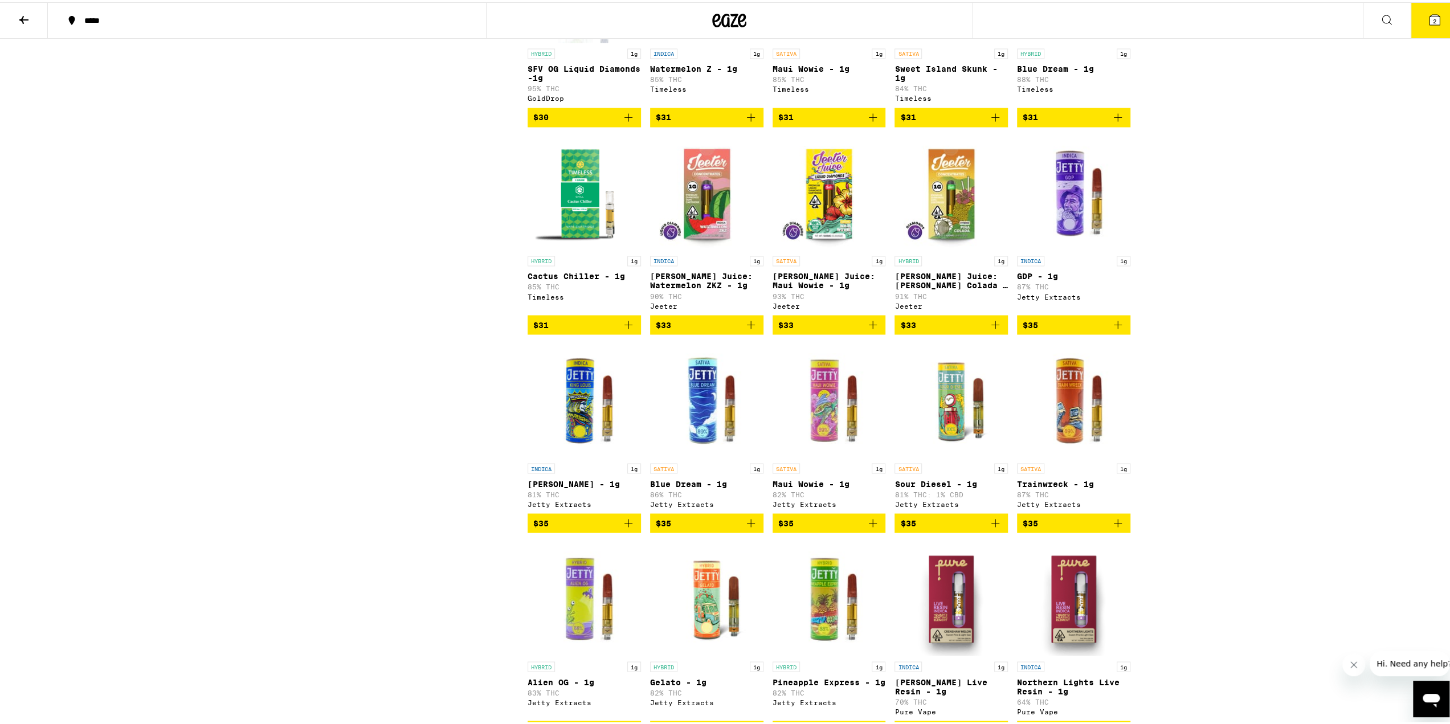
scroll to position [1481, 0]
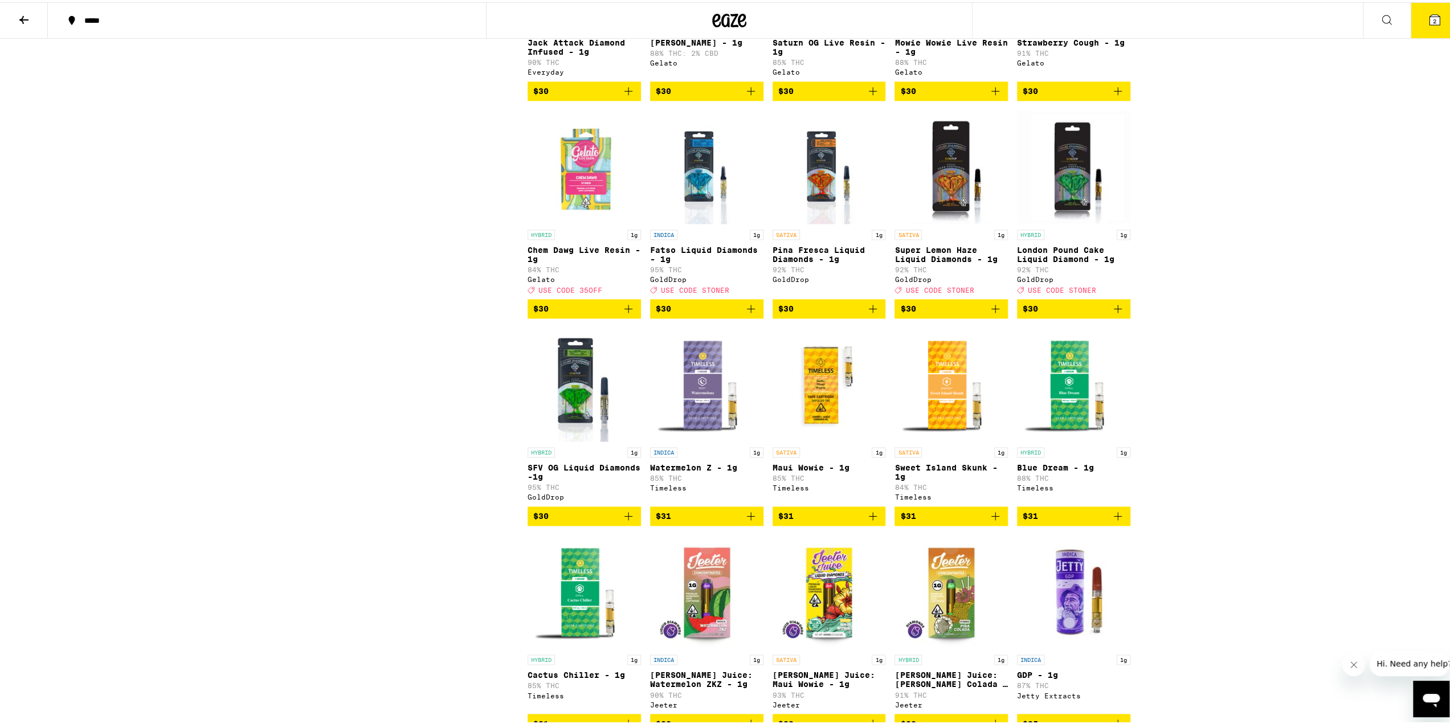
click at [1430, 22] on icon at bounding box center [1435, 18] width 10 height 10
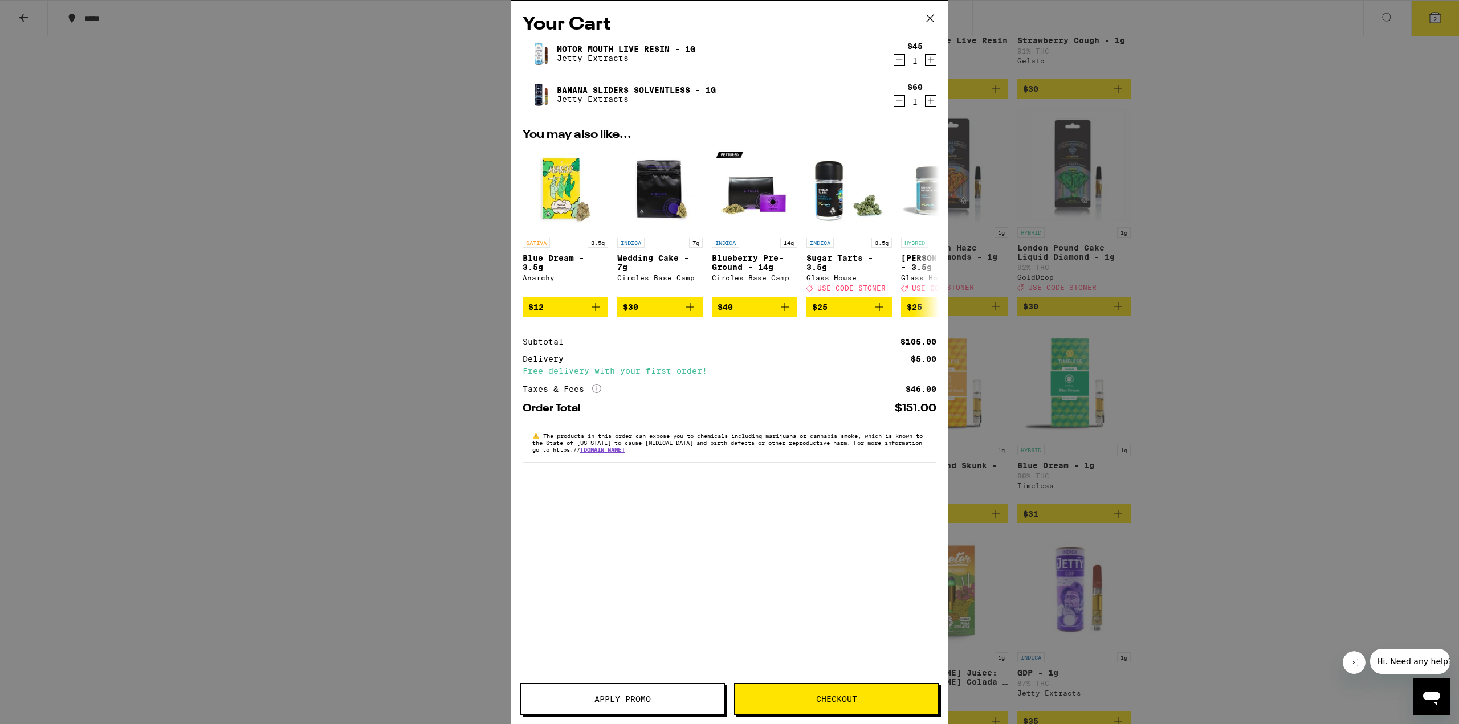
click at [598, 393] on icon "More Info" at bounding box center [596, 388] width 9 height 9
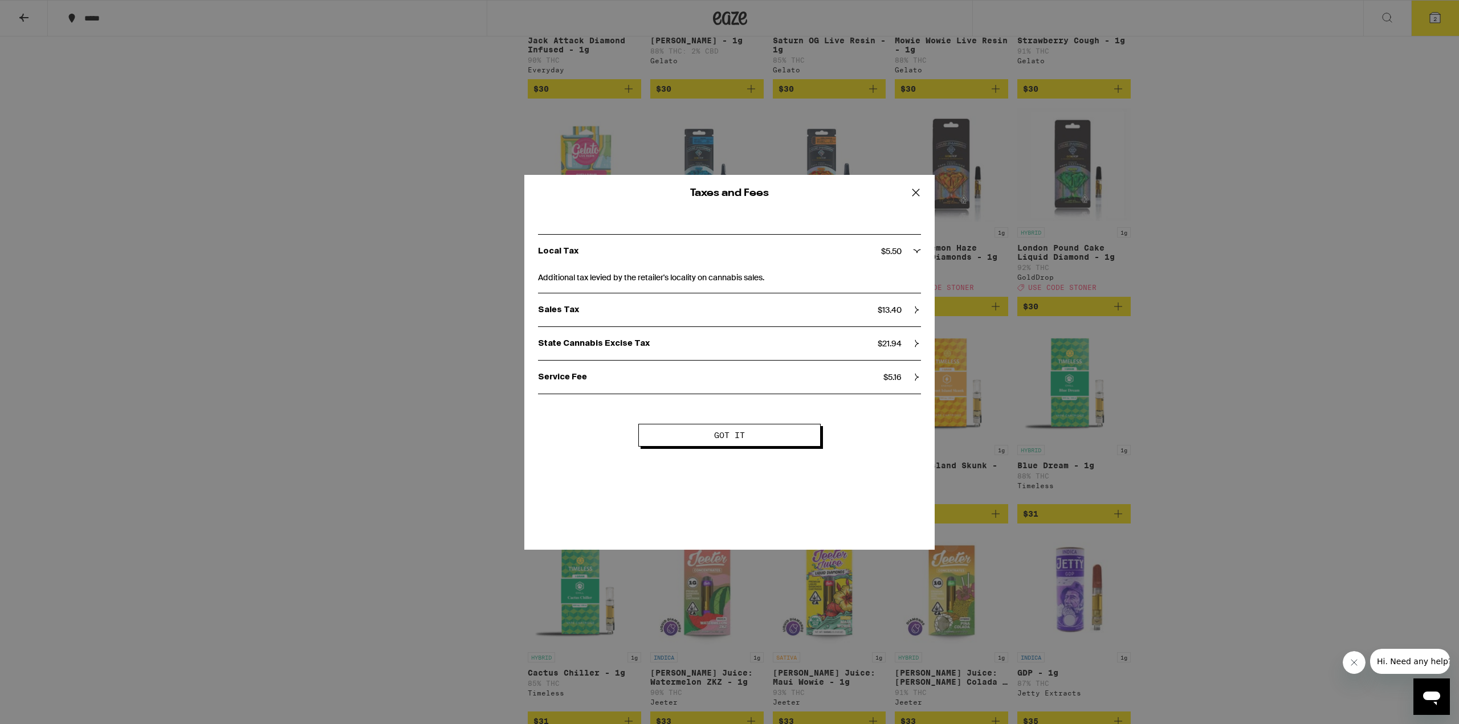
click at [916, 197] on icon at bounding box center [915, 192] width 17 height 17
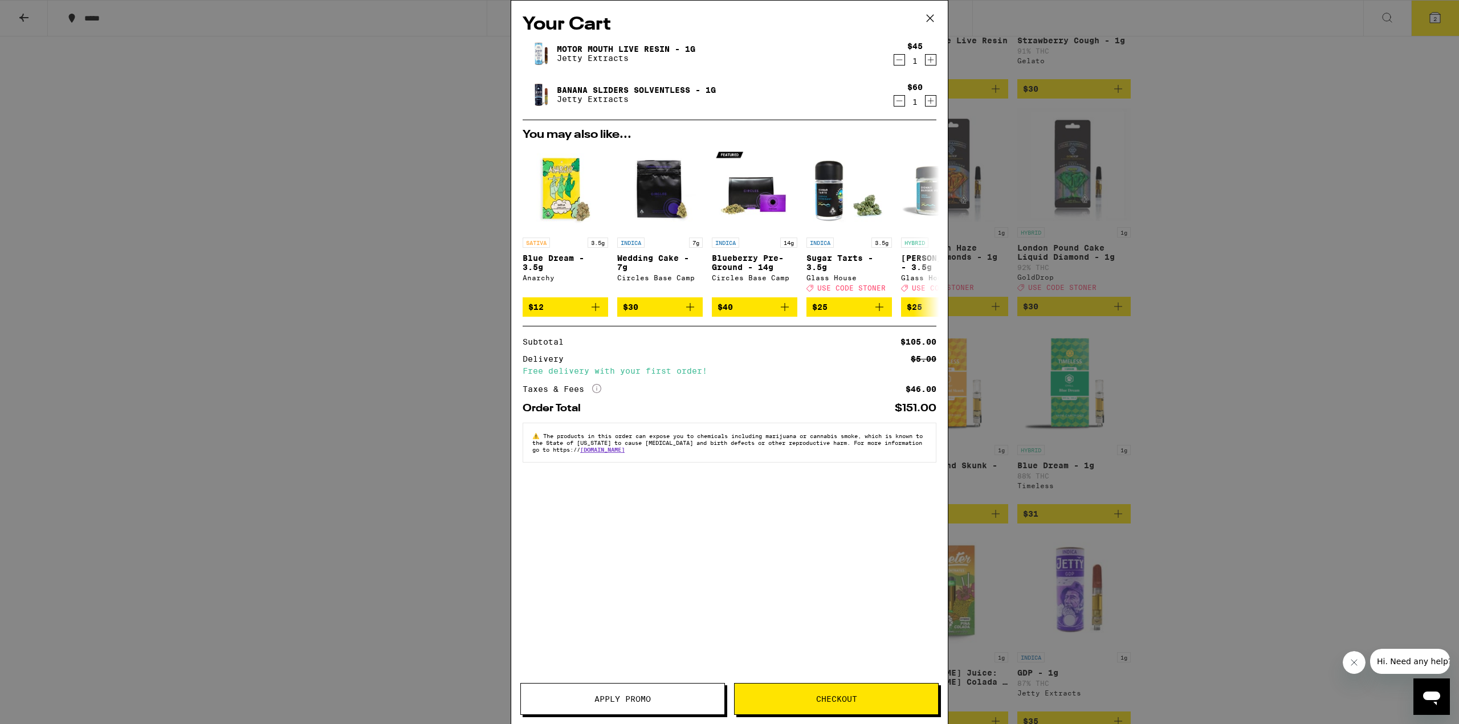
click at [928, 13] on icon at bounding box center [929, 18] width 17 height 17
